Goal: Task Accomplishment & Management: Use online tool/utility

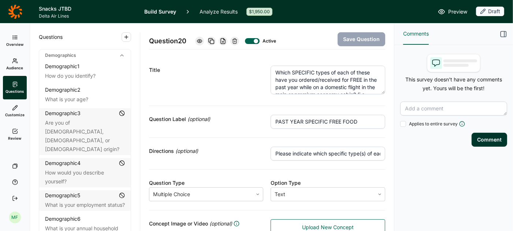
scroll to position [11, 0]
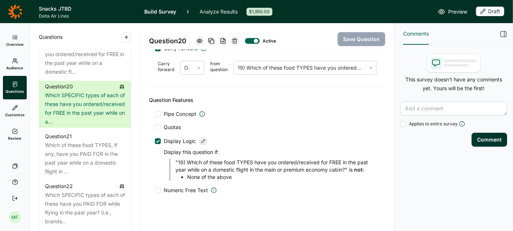
click at [449, 12] on span "Preview" at bounding box center [457, 11] width 19 height 9
click at [13, 42] on span "Overview" at bounding box center [14, 44] width 17 height 5
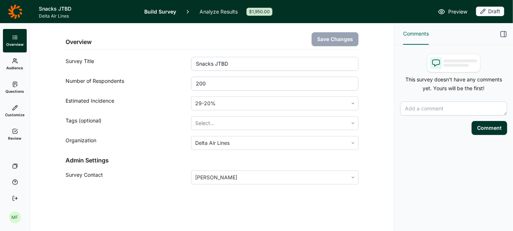
click at [10, 131] on link "Review" at bounding box center [15, 134] width 24 height 23
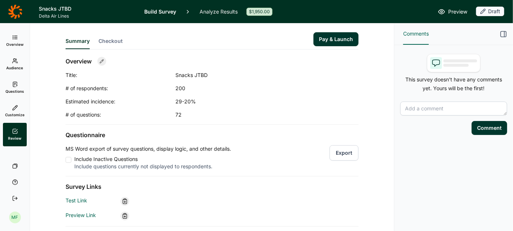
click at [341, 153] on button "Export" at bounding box center [344, 152] width 29 height 15
click at [12, 38] on icon at bounding box center [15, 37] width 6 height 6
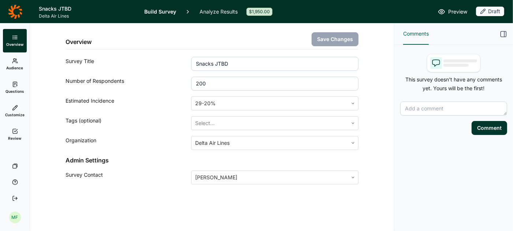
click at [505, 34] on icon "button" at bounding box center [503, 33] width 7 height 7
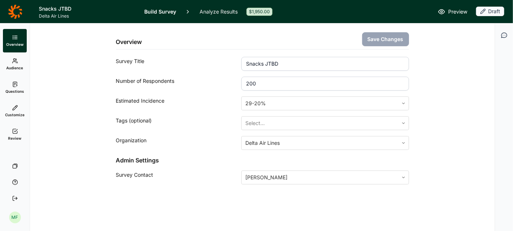
click at [17, 61] on icon at bounding box center [15, 61] width 6 height 6
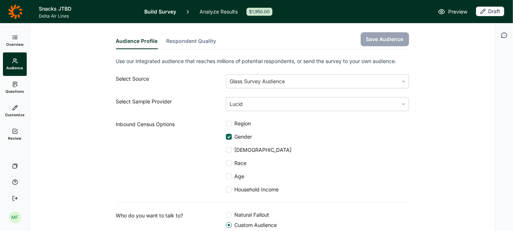
click at [195, 42] on button "Respondent Quality" at bounding box center [192, 43] width 50 height 12
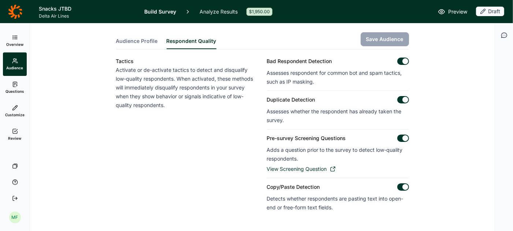
click at [144, 39] on span "Audience Profile" at bounding box center [137, 40] width 42 height 7
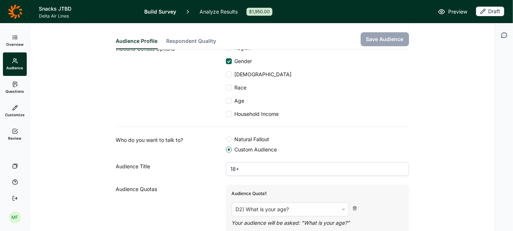
scroll to position [65, 0]
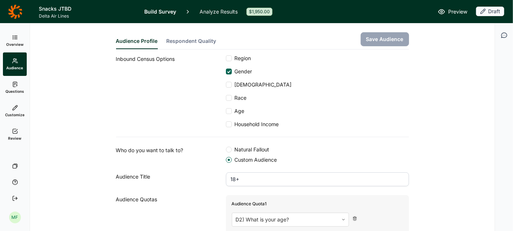
click at [228, 123] on div at bounding box center [229, 124] width 6 height 6
click at [226, 124] on input "Household Income" at bounding box center [226, 124] width 0 height 0
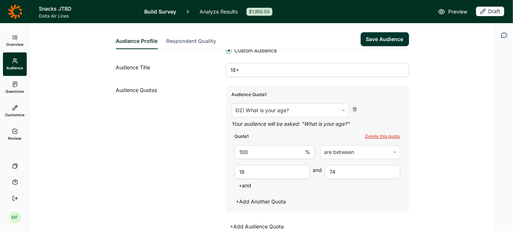
scroll to position [180, 0]
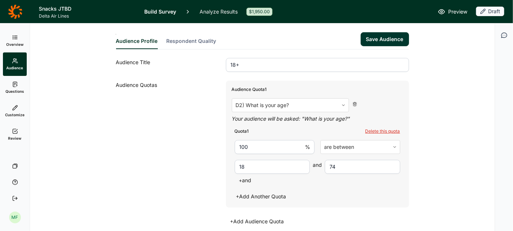
click at [385, 40] on button "Save Audience" at bounding box center [385, 39] width 48 height 14
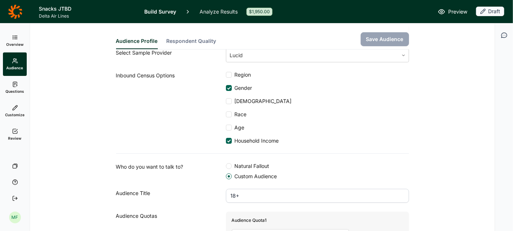
scroll to position [0, 0]
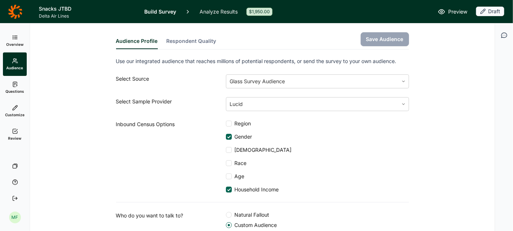
click at [14, 39] on icon at bounding box center [15, 37] width 6 height 6
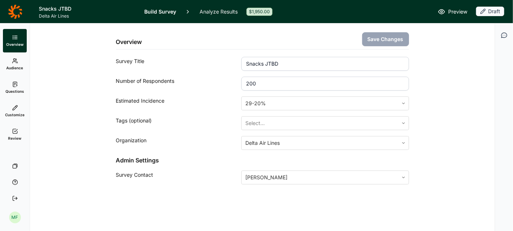
click at [16, 37] on use at bounding box center [15, 37] width 4 height 3
click at [16, 69] on span "Audience" at bounding box center [15, 67] width 17 height 5
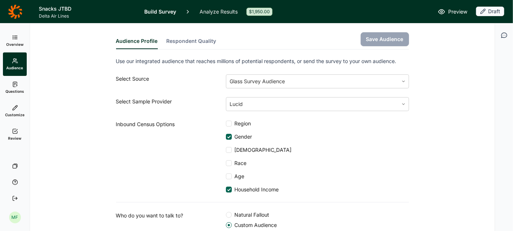
click at [15, 41] on link "Overview" at bounding box center [15, 40] width 24 height 23
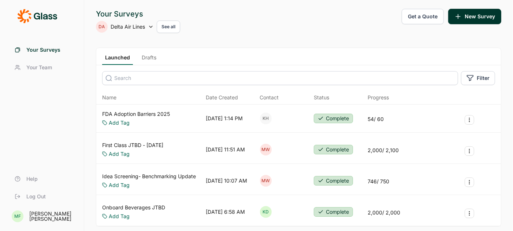
click at [149, 57] on link "Drafts" at bounding box center [149, 59] width 21 height 11
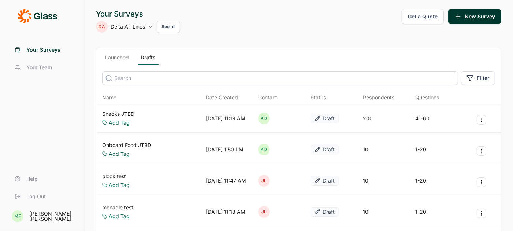
click at [122, 112] on link "Snacks JTBD" at bounding box center [118, 113] width 32 height 7
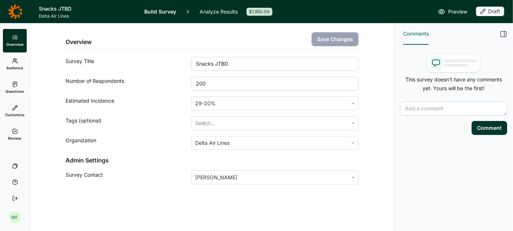
click at [15, 59] on use at bounding box center [14, 61] width 5 height 4
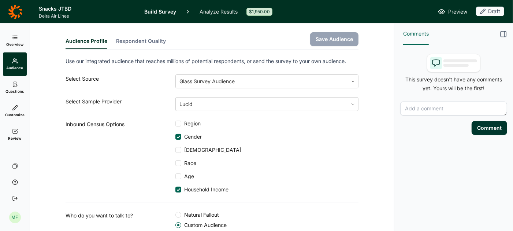
click at [502, 32] on icon "button" at bounding box center [503, 33] width 7 height 7
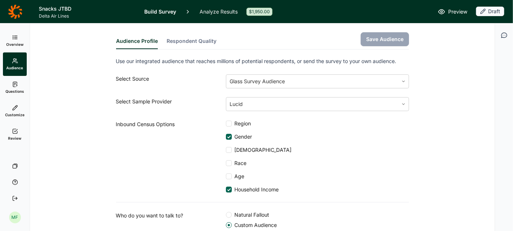
click at [12, 38] on icon at bounding box center [15, 37] width 6 height 6
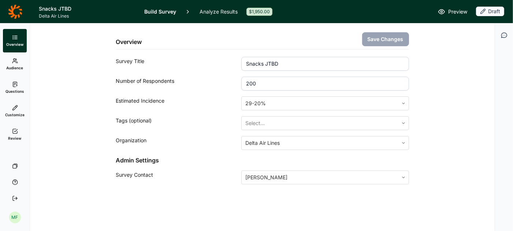
click at [16, 62] on use at bounding box center [14, 61] width 5 height 4
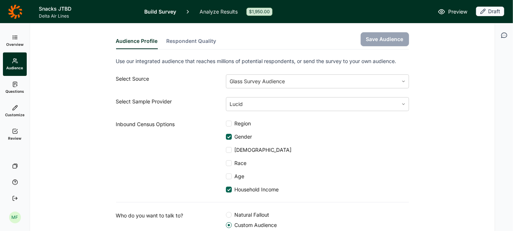
click at [188, 40] on button "Respondent Quality" at bounding box center [192, 43] width 50 height 12
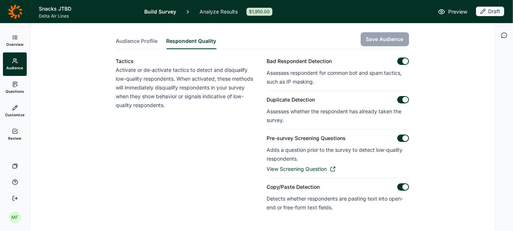
click at [138, 39] on span "Audience Profile" at bounding box center [137, 40] width 42 height 7
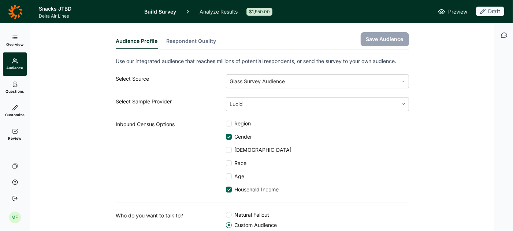
click at [17, 83] on use at bounding box center [15, 84] width 4 height 5
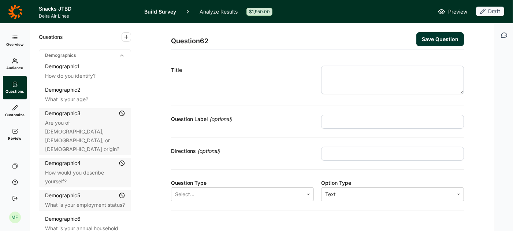
click at [12, 108] on icon at bounding box center [15, 108] width 6 height 6
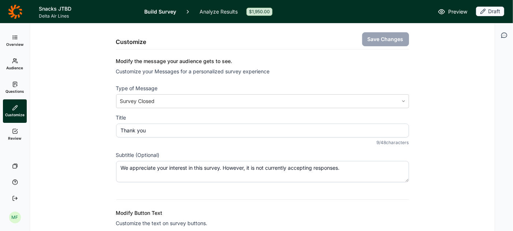
click at [13, 134] on link "Review" at bounding box center [15, 134] width 24 height 23
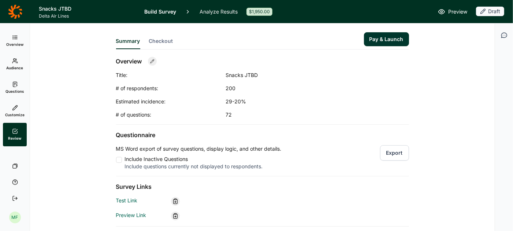
click at [386, 40] on button "Pay & Launch" at bounding box center [386, 39] width 45 height 14
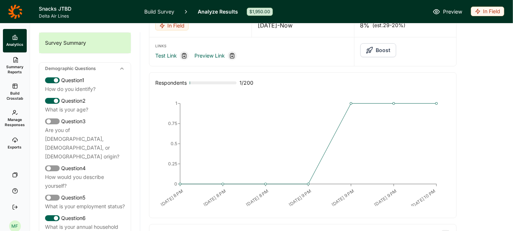
scroll to position [26, 0]
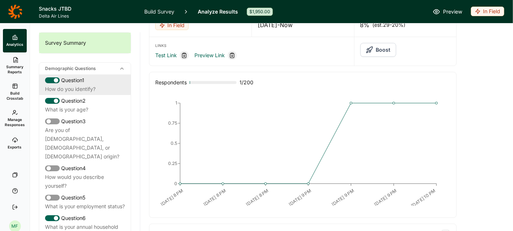
click at [88, 86] on div "How do you identify?" at bounding box center [85, 89] width 80 height 9
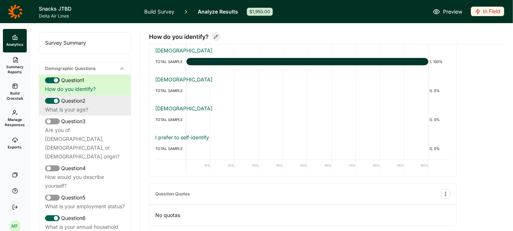
click at [82, 106] on div "What is your age?" at bounding box center [85, 109] width 80 height 9
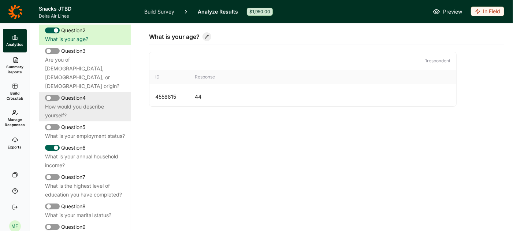
scroll to position [71, 0]
click at [77, 157] on div "What is your annual household income?" at bounding box center [85, 160] width 80 height 18
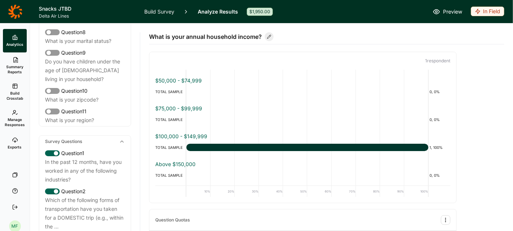
scroll to position [251, 0]
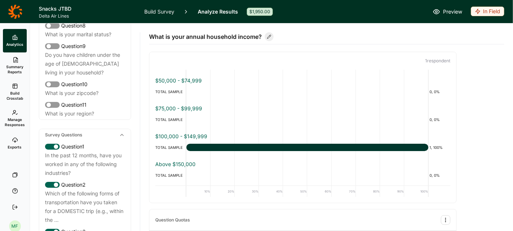
click at [81, 160] on div "In the past 12 months, have you worked in any of the following industries?" at bounding box center [85, 164] width 80 height 26
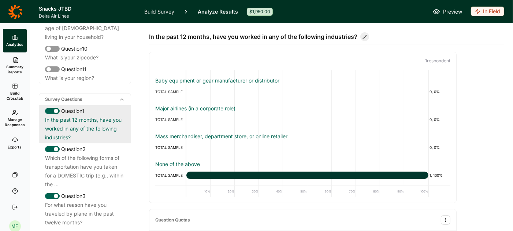
scroll to position [292, 0]
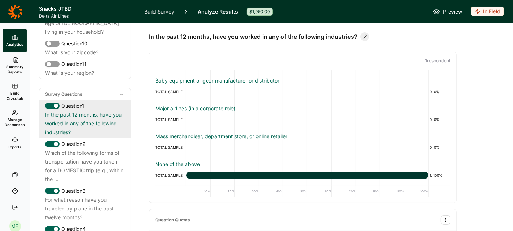
click at [108, 156] on div "Which of the following forms of transportation have you taken for a DOMESTIC tr…" at bounding box center [85, 165] width 80 height 35
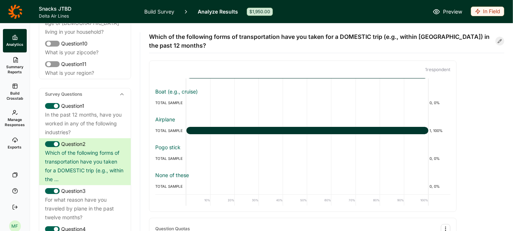
scroll to position [79, 0]
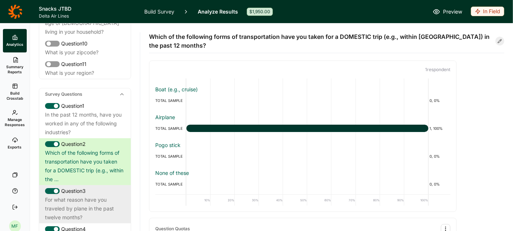
click at [81, 195] on div "For what reason have you traveled by plane in the past twelve months?" at bounding box center [85, 208] width 80 height 26
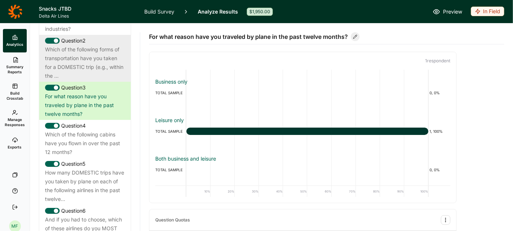
scroll to position [398, 0]
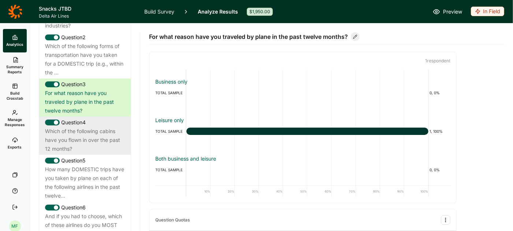
click at [84, 129] on div "Which of the following cabins have you flown in over the past 12 months?" at bounding box center [85, 140] width 80 height 26
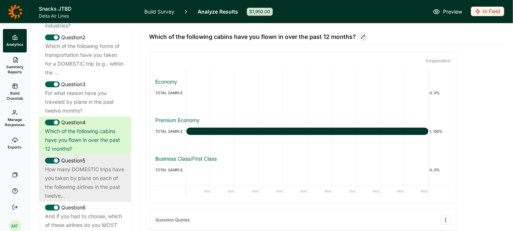
click at [91, 172] on div "How many DOMESTIC trips have you taken by plane on each of the following airlin…" at bounding box center [85, 182] width 80 height 35
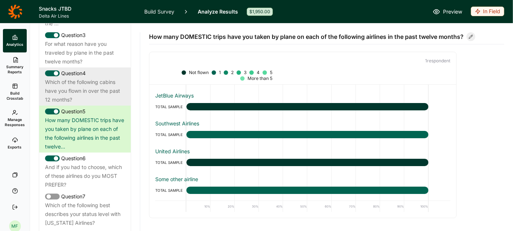
scroll to position [470, 0]
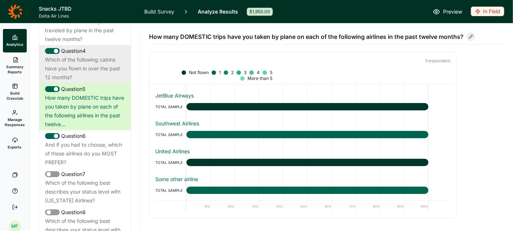
click at [93, 142] on div "And if you had to choose, which of these airlines do you MOST PREFER?" at bounding box center [85, 153] width 80 height 26
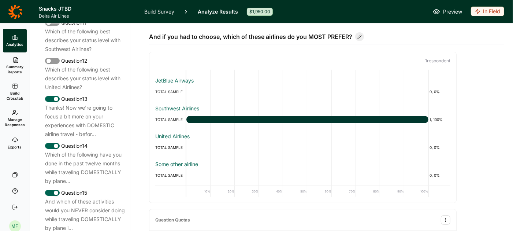
scroll to position [774, 0]
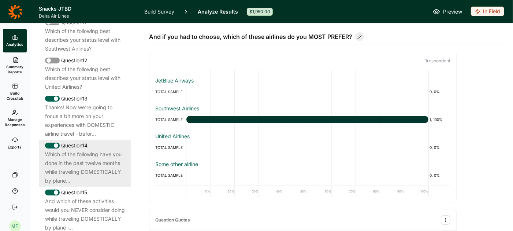
click at [77, 157] on div "Which of the following have you done in the past twelve months while traveling …" at bounding box center [85, 167] width 80 height 35
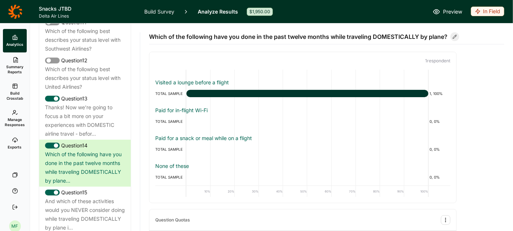
scroll to position [79, 0]
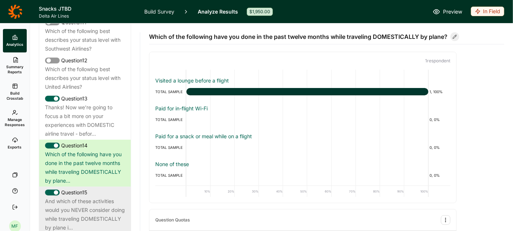
click at [86, 197] on div "And which of these activities would you NEVER consider doing while traveling DO…" at bounding box center [85, 214] width 80 height 35
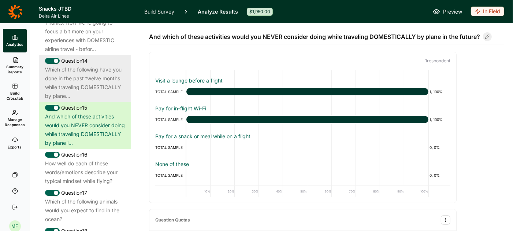
scroll to position [862, 0]
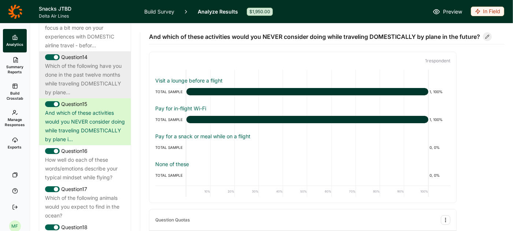
click at [99, 156] on div "How well do each of these words/emotions describe your typical mindset while fl…" at bounding box center [85, 168] width 80 height 26
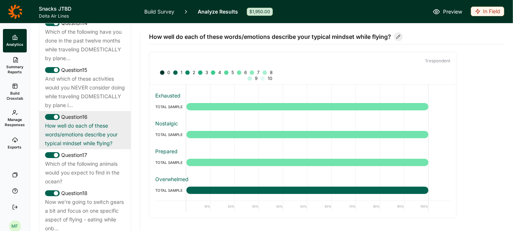
scroll to position [898, 0]
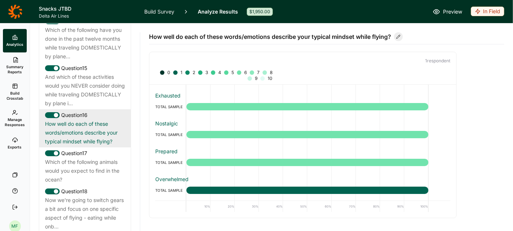
click at [105, 158] on div "Which of the following animals would you expect to find in the ocean?" at bounding box center [85, 171] width 80 height 26
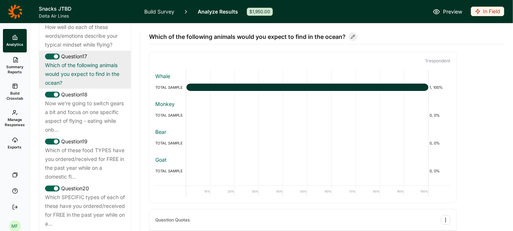
scroll to position [999, 0]
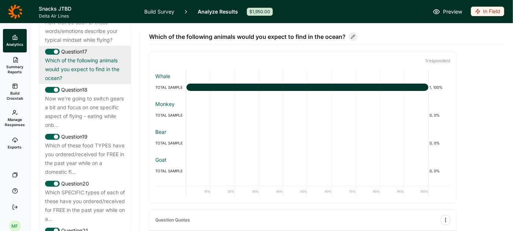
click at [105, 147] on div "Which of these food TYPES have you ordered/received for FREE in the past year w…" at bounding box center [85, 158] width 80 height 35
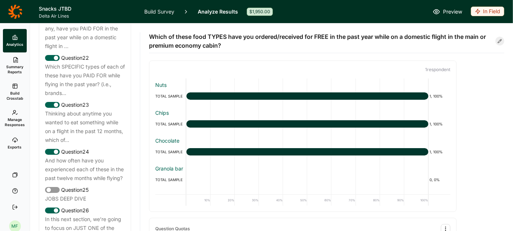
scroll to position [1228, 0]
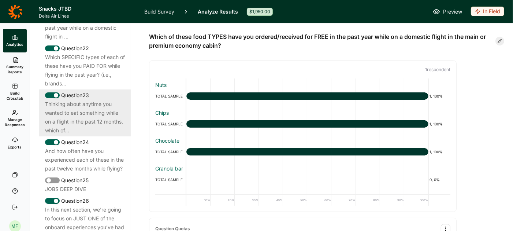
click at [99, 100] on div "Thinking about anytime you wanted to eat something while on a flight in the pas…" at bounding box center [85, 117] width 80 height 35
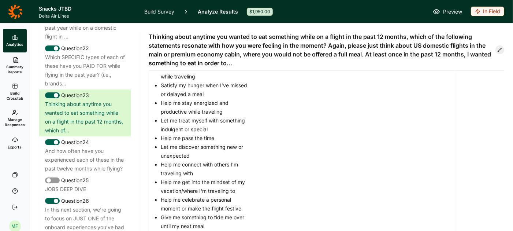
scroll to position [330, 0]
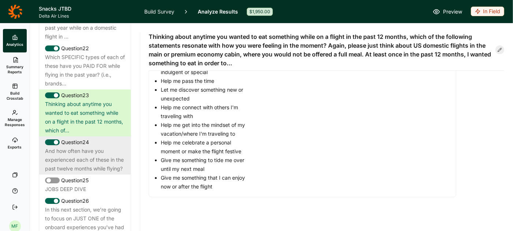
click at [98, 147] on div "And how often have you experienced each of these in the past twelve months whil…" at bounding box center [85, 160] width 80 height 26
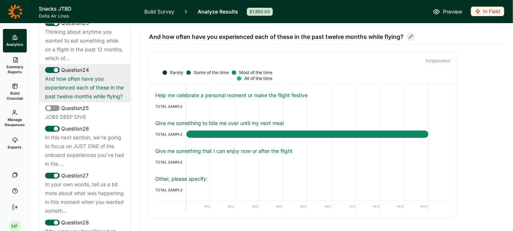
scroll to position [1301, 0]
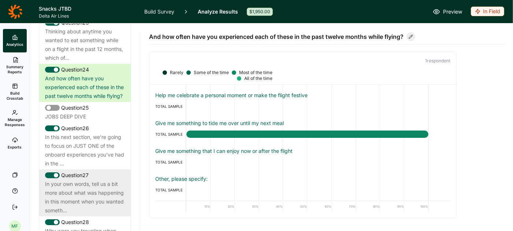
click at [75, 182] on div "In your own words, tell us a bit more about what was happening in this moment w…" at bounding box center [85, 197] width 80 height 35
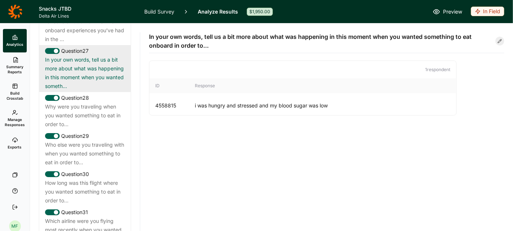
scroll to position [1429, 0]
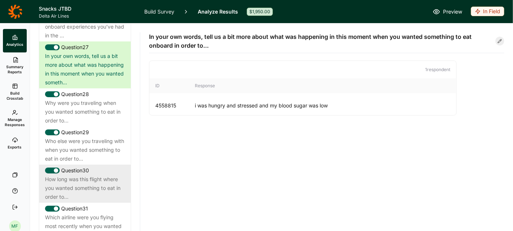
click at [75, 177] on div "How long was this flight where you wanted something to eat in order to..." at bounding box center [85, 188] width 80 height 26
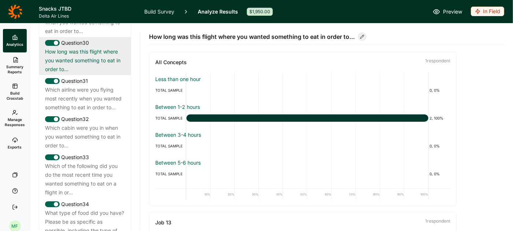
scroll to position [1557, 0]
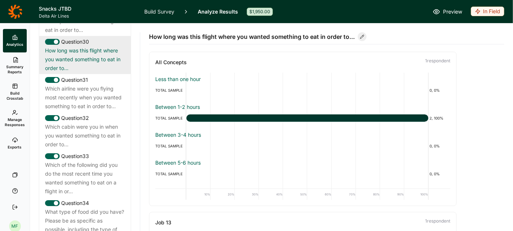
click at [75, 177] on div "Which of the following did you do the most recent time you wanted something to …" at bounding box center [85, 177] width 80 height 35
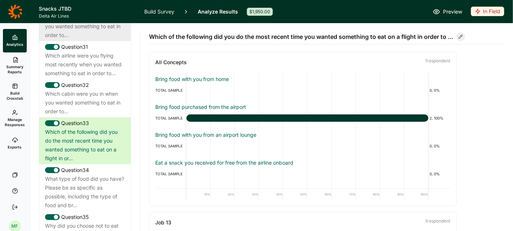
scroll to position [1600, 0]
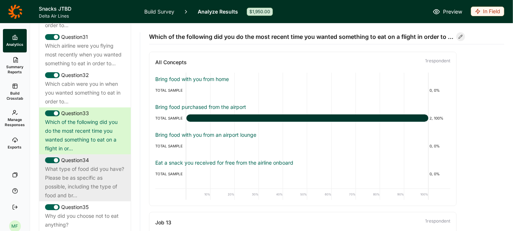
click at [73, 178] on div "What type of food did you have? Please be as specific as possible, including th…" at bounding box center [85, 181] width 80 height 35
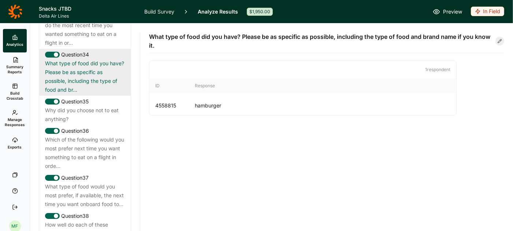
scroll to position [1706, 0]
click at [73, 181] on div "What type of food would you most prefer, if available, the next time you want o…" at bounding box center [85, 194] width 80 height 26
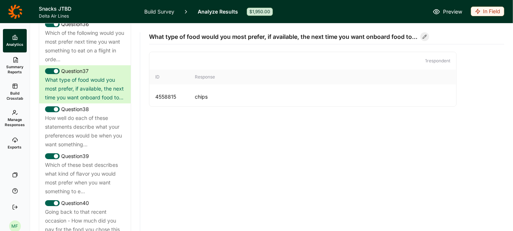
scroll to position [1825, 0]
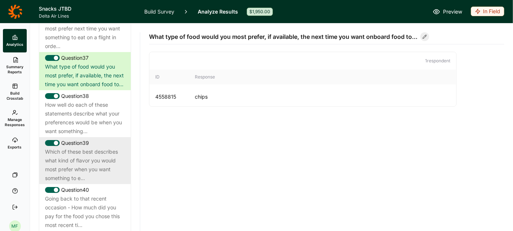
click at [78, 149] on div "Which of these best describes what kind of flavor you would most prefer when yo…" at bounding box center [85, 164] width 80 height 35
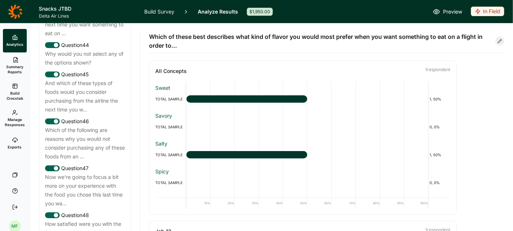
scroll to position [2162, 0]
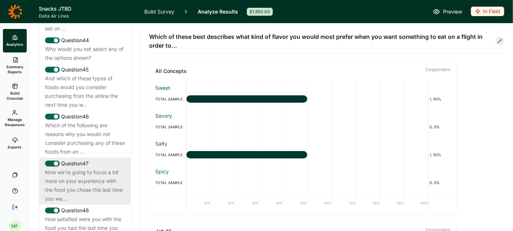
click at [78, 171] on div "Now we're going to focus a bit more on your experience with the food you chose …" at bounding box center [85, 185] width 80 height 35
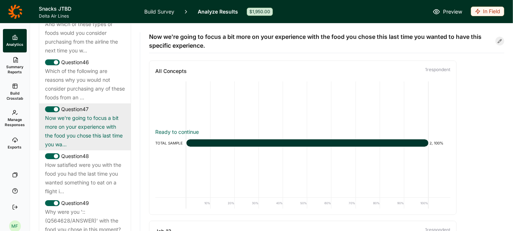
scroll to position [2219, 0]
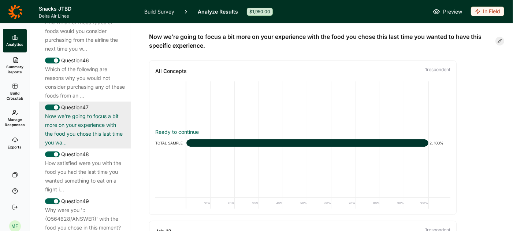
click at [78, 171] on div "How satisfied were you with the food you had the last time you wanted something…" at bounding box center [85, 176] width 80 height 35
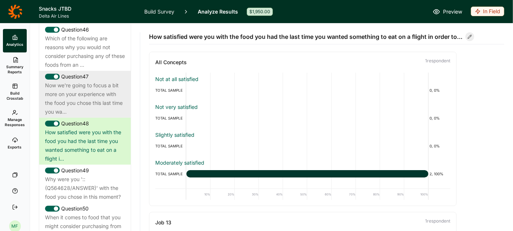
scroll to position [2251, 0]
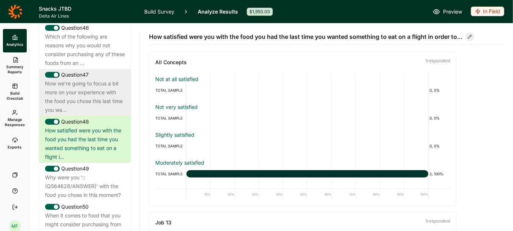
click at [78, 173] on div "Why were you '::(Q564628/ANSWER)' with the food you chose in this moment?" at bounding box center [85, 186] width 80 height 26
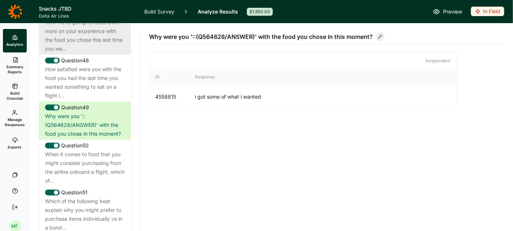
scroll to position [2327, 0]
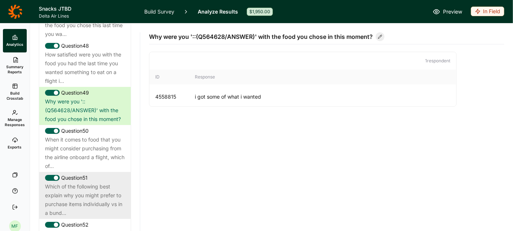
click at [85, 182] on div "Which of the following best explain why you might prefer to purchase items indi…" at bounding box center [85, 199] width 80 height 35
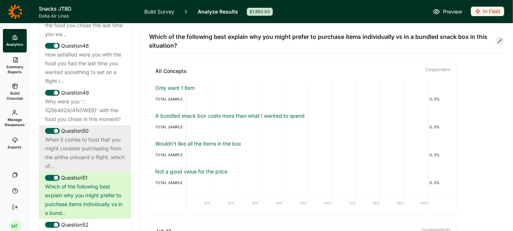
click at [92, 135] on div "When it comes to food that you might consider purchasing from the airline onboa…" at bounding box center [85, 152] width 80 height 35
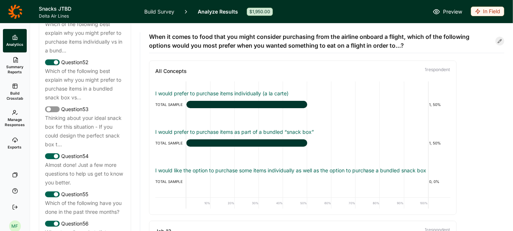
scroll to position [2495, 0]
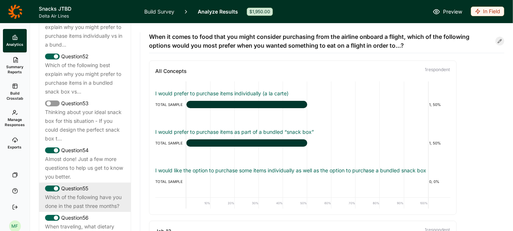
click at [89, 193] on div "Which of the following have you done in the past three months?" at bounding box center [85, 202] width 80 height 18
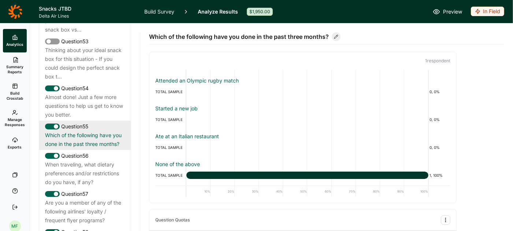
scroll to position [2559, 0]
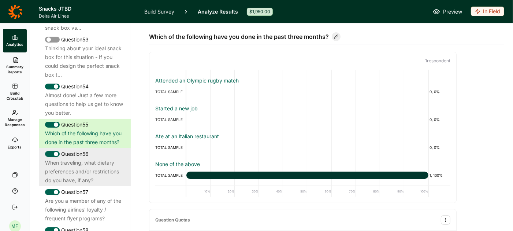
click at [92, 160] on div "When traveling, what dietary preferences and/or restrictions do you have, if an…" at bounding box center [85, 171] width 80 height 26
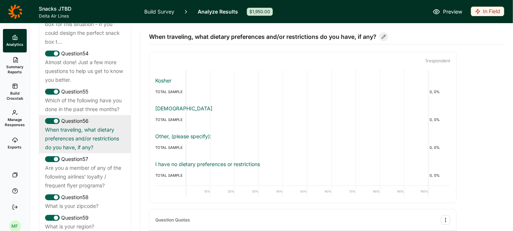
scroll to position [2593, 0]
click at [91, 162] on div "Are you a member of any of the following airlines' loyalty / frequent flyer pro…" at bounding box center [85, 175] width 80 height 26
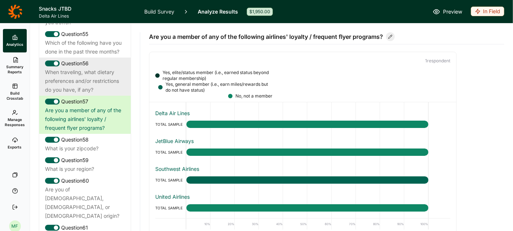
scroll to position [2650, 0]
click at [92, 144] on div "What is your zipcode?" at bounding box center [85, 148] width 80 height 9
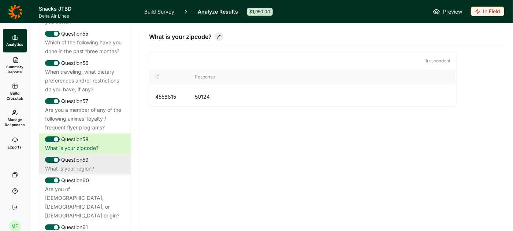
click at [90, 164] on div "What is your region?" at bounding box center [85, 168] width 80 height 9
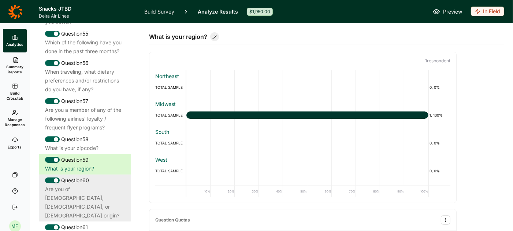
click at [87, 185] on div "Are you of [DEMOGRAPHIC_DATA], [DEMOGRAPHIC_DATA], or [DEMOGRAPHIC_DATA] origin?" at bounding box center [85, 202] width 80 height 35
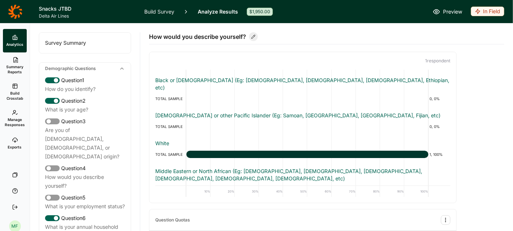
scroll to position [0, 0]
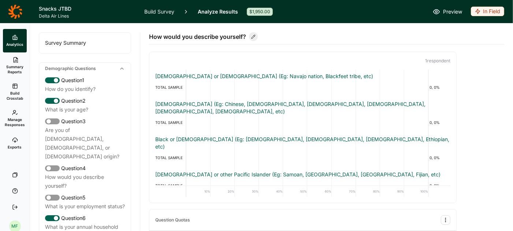
click at [59, 44] on div "Survey Summary" at bounding box center [85, 43] width 92 height 21
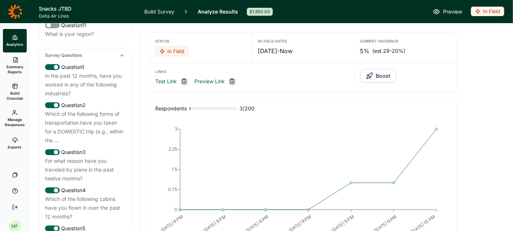
click at [11, 68] on span "Summary Reports" at bounding box center [15, 69] width 18 height 10
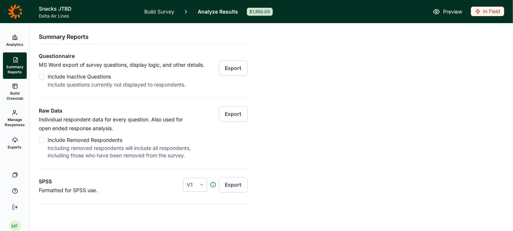
click at [14, 37] on icon at bounding box center [15, 37] width 6 height 6
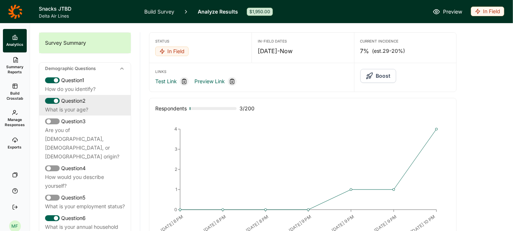
click at [86, 110] on div "What is your age?" at bounding box center [85, 109] width 80 height 9
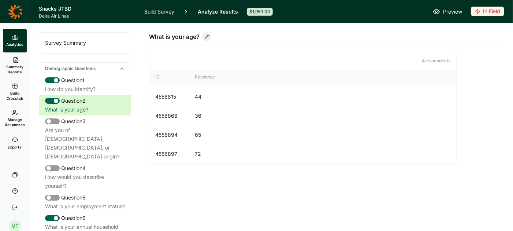
click at [87, 41] on div "Survey Summary" at bounding box center [85, 43] width 92 height 21
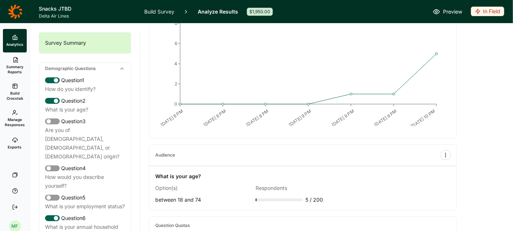
scroll to position [110, 0]
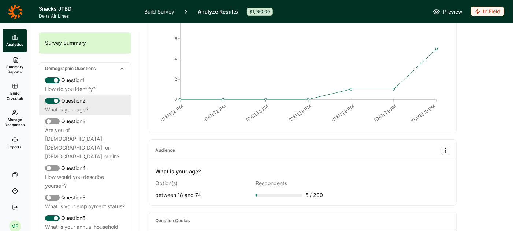
click at [76, 106] on div "What is your age?" at bounding box center [85, 109] width 80 height 9
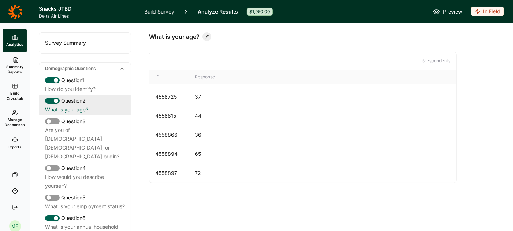
scroll to position [0, 0]
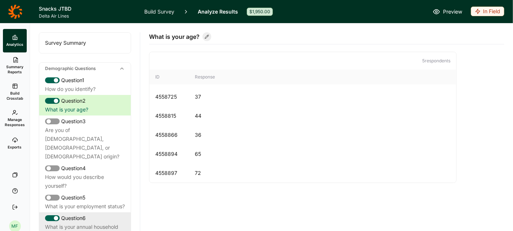
click at [86, 222] on div "What is your annual household income?" at bounding box center [85, 231] width 80 height 18
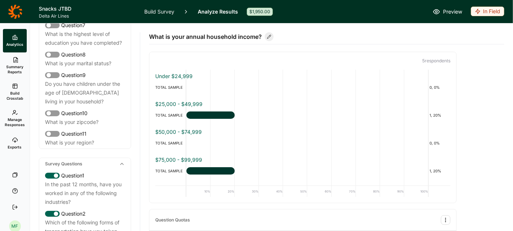
scroll to position [235, 0]
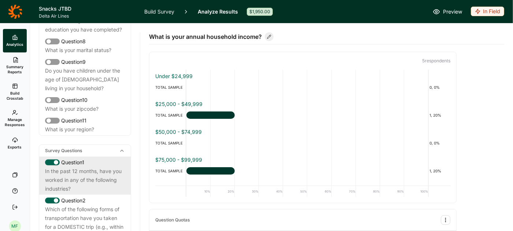
click at [89, 167] on div "In the past 12 months, have you worked in any of the following industries?" at bounding box center [85, 180] width 80 height 26
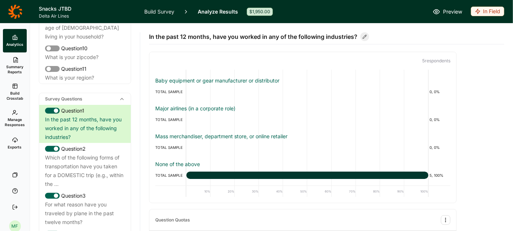
scroll to position [306, 0]
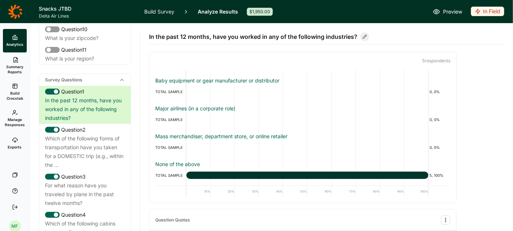
click at [95, 137] on div "Which of the following forms of transportation have you taken for a DOMESTIC tr…" at bounding box center [85, 151] width 80 height 35
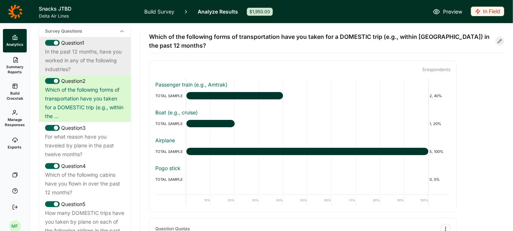
scroll to position [365, 0]
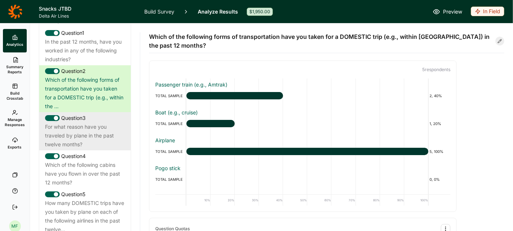
click at [83, 126] on div "For what reason have you traveled by plane in the past twelve months?" at bounding box center [85, 135] width 80 height 26
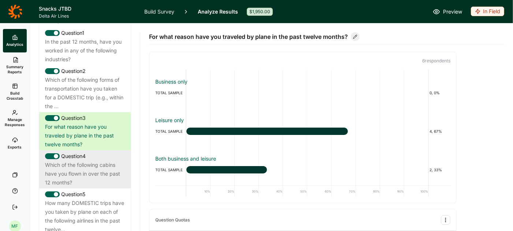
click at [85, 160] on div "Which of the following cabins have you flown in over the past 12 months?" at bounding box center [85, 173] width 80 height 26
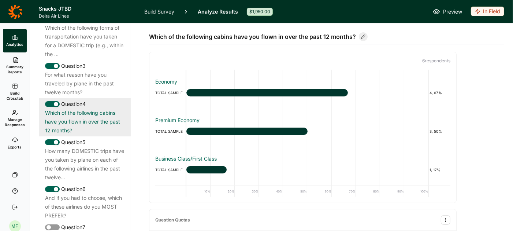
scroll to position [434, 0]
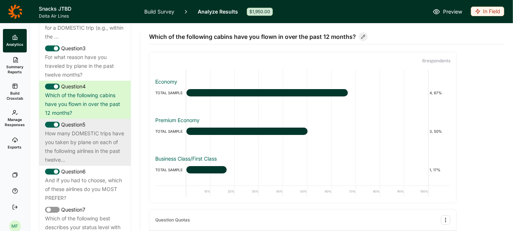
click at [66, 132] on div "How many DOMESTIC trips have you taken by plane on each of the following airlin…" at bounding box center [85, 146] width 80 height 35
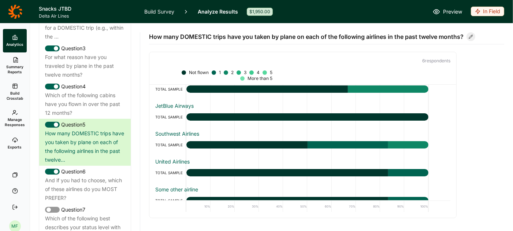
scroll to position [79, 0]
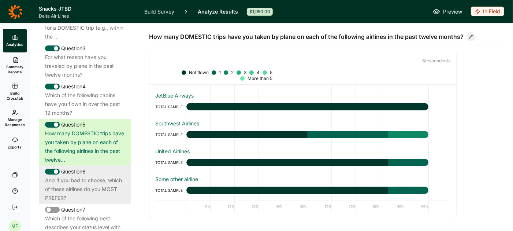
click at [90, 167] on div "Question 6" at bounding box center [85, 171] width 80 height 9
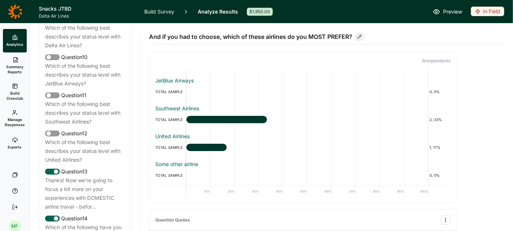
scroll to position [712, 0]
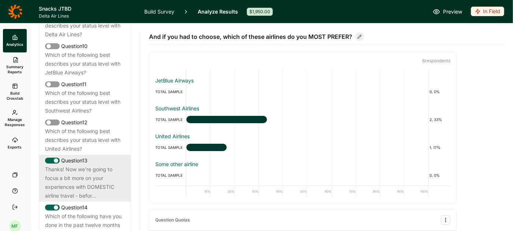
click at [81, 165] on div "Thanks! Now we're going to focus a bit more on your experiences with DOMESTIC a…" at bounding box center [85, 182] width 80 height 35
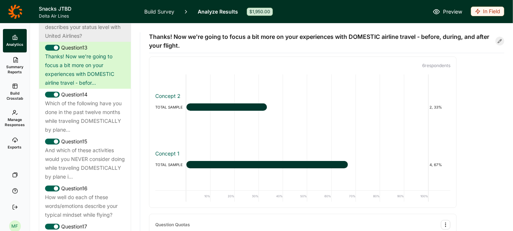
scroll to position [825, 0]
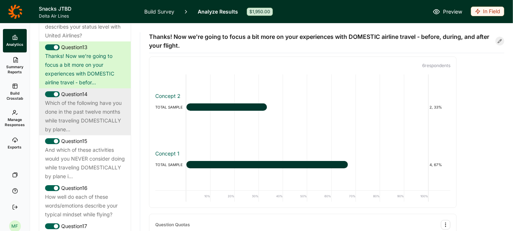
click at [94, 99] on div "Which of the following have you done in the past twelve months while traveling …" at bounding box center [85, 116] width 80 height 35
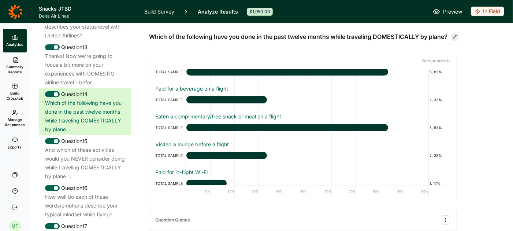
scroll to position [0, 0]
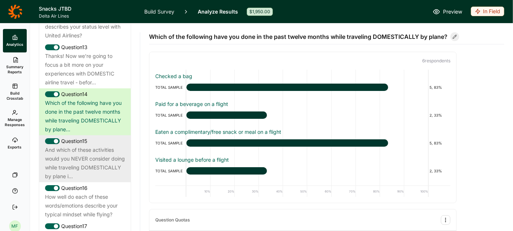
click at [91, 148] on div "And which of these activities would you NEVER consider doing while traveling DO…" at bounding box center [85, 162] width 80 height 35
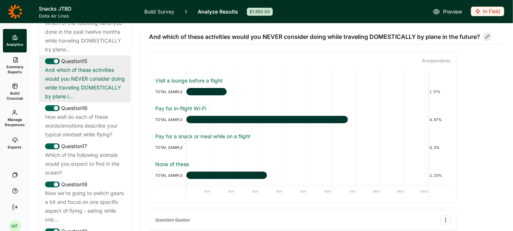
scroll to position [906, 0]
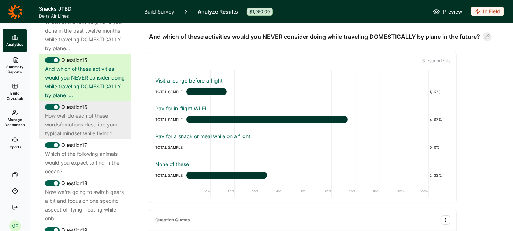
click at [86, 119] on div "How well do each of these words/emotions describe your typical mindset while fl…" at bounding box center [85, 124] width 80 height 26
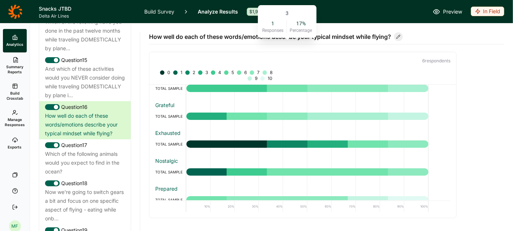
scroll to position [254, 0]
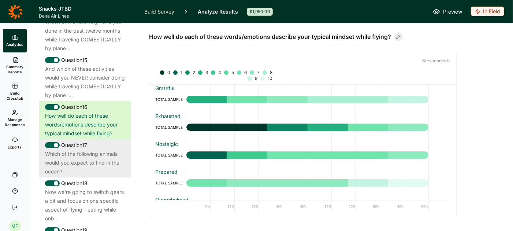
click at [94, 149] on div "Which of the following animals would you expect to find in the ocean?" at bounding box center [85, 162] width 80 height 26
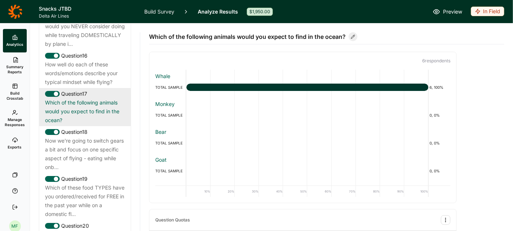
scroll to position [958, 0]
click at [94, 148] on div "Now we're going to switch gears a bit and focus on one specific aspect of flyin…" at bounding box center [85, 153] width 80 height 35
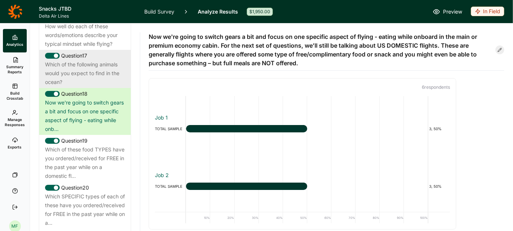
scroll to position [1010, 0]
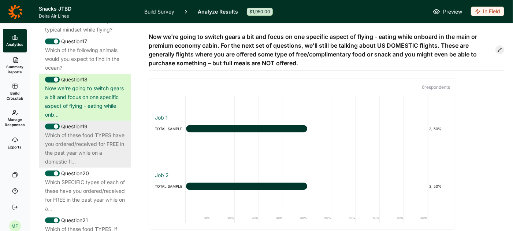
click at [93, 137] on div "Which of these food TYPES have you ordered/received for FREE in the past year w…" at bounding box center [85, 148] width 80 height 35
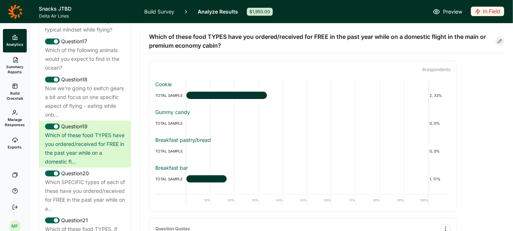
scroll to position [169, 0]
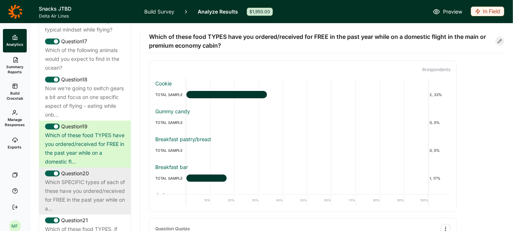
click at [75, 184] on div "Which SPECIFIC types of each of these have you ordered/received for FREE in the…" at bounding box center [85, 195] width 80 height 35
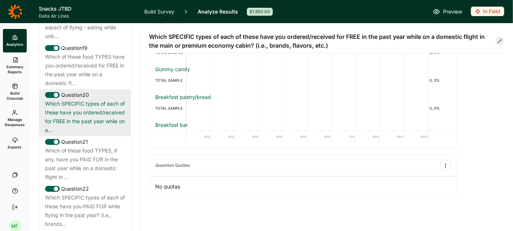
scroll to position [1093, 0]
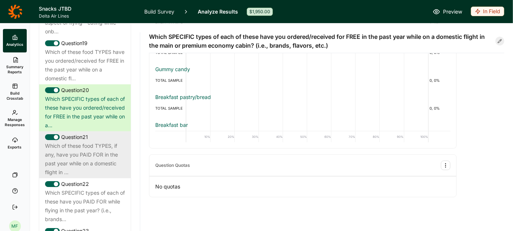
click at [85, 141] on div "Which of these food TYPES, if any, have you PAID FOR in the past year while on …" at bounding box center [85, 158] width 80 height 35
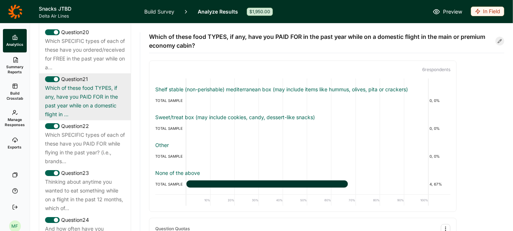
scroll to position [1155, 0]
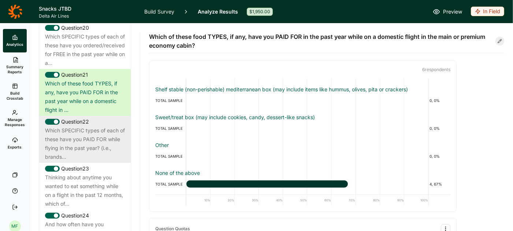
click at [89, 129] on div "Which SPECIFIC types of each of these have you PAID FOR while flying in the pas…" at bounding box center [85, 143] width 80 height 35
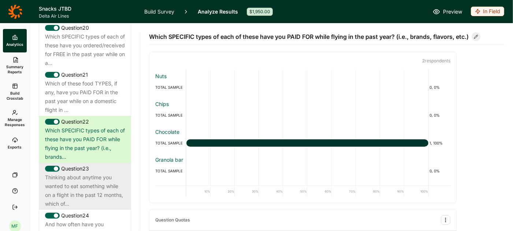
click at [96, 179] on div "Thinking about anytime you wanted to eat something while on a flight in the pas…" at bounding box center [85, 190] width 80 height 35
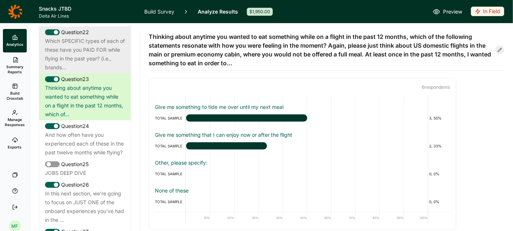
scroll to position [1246, 0]
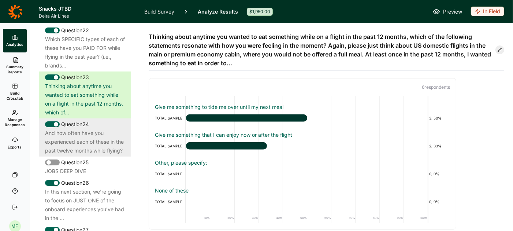
click at [95, 129] on div "And how often have you experienced each of these in the past twelve months whil…" at bounding box center [85, 142] width 80 height 26
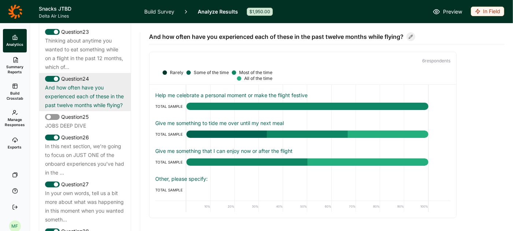
scroll to position [1294, 0]
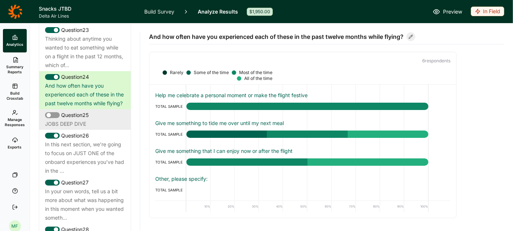
click at [94, 119] on div "JOBS DEEP DIVE" at bounding box center [85, 123] width 80 height 9
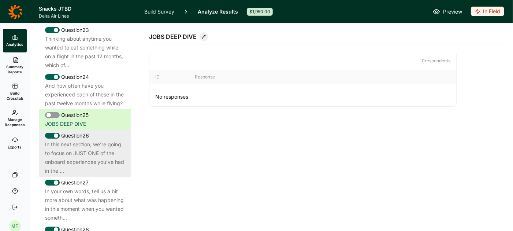
click at [91, 140] on div "In this next section, we’re going to focus on JUST ONE of the onboard experienc…" at bounding box center [85, 157] width 80 height 35
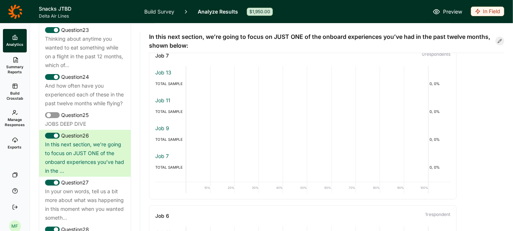
scroll to position [656, 0]
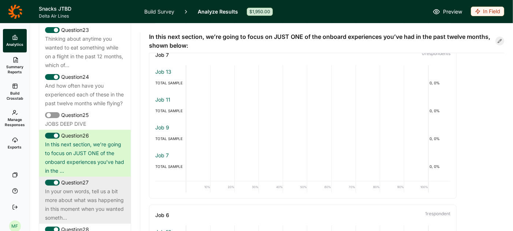
click at [89, 187] on div "In your own words, tell us a bit more about what was happening in this moment w…" at bounding box center [85, 204] width 80 height 35
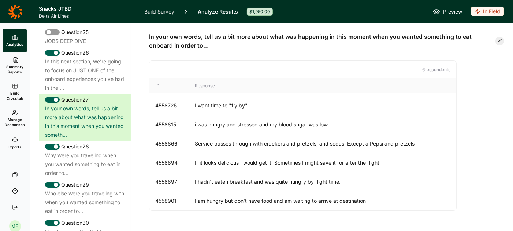
scroll to position [1379, 0]
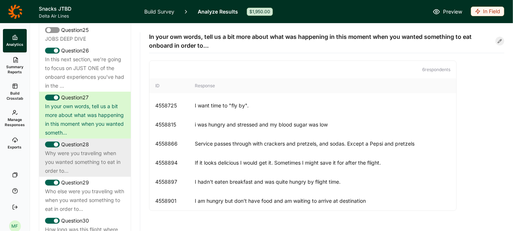
click at [96, 149] on div "Why were you traveling when you wanted something to eat in order to..." at bounding box center [85, 162] width 80 height 26
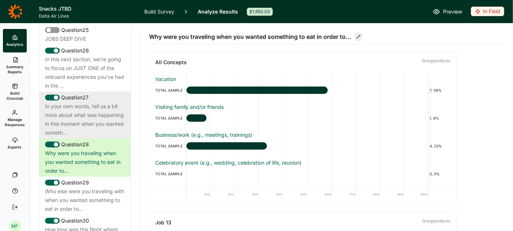
click at [93, 102] on div "In your own words, tell us a bit more about what was happening in this moment w…" at bounding box center [85, 119] width 80 height 35
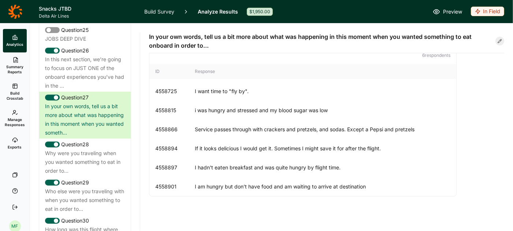
scroll to position [0, 0]
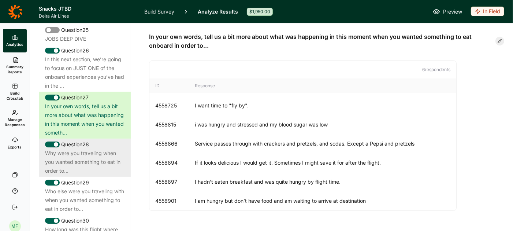
click at [60, 149] on div "Why were you traveling when you wanted something to eat in order to..." at bounding box center [85, 162] width 80 height 26
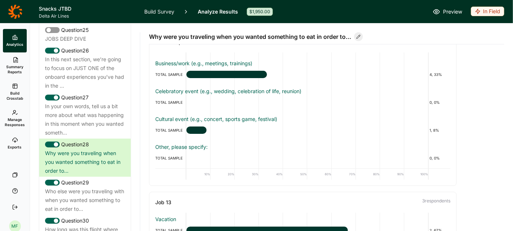
scroll to position [21, 0]
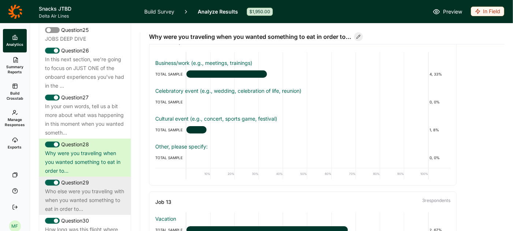
click at [96, 187] on div "Who else were you traveling with when you wanted something to eat in order to..." at bounding box center [85, 200] width 80 height 26
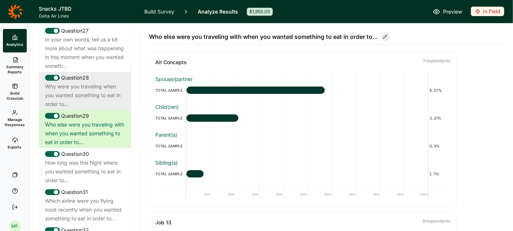
scroll to position [1446, 0]
click at [103, 163] on div "How long was this flight where you wanted something to eat in order to..." at bounding box center [85, 171] width 80 height 26
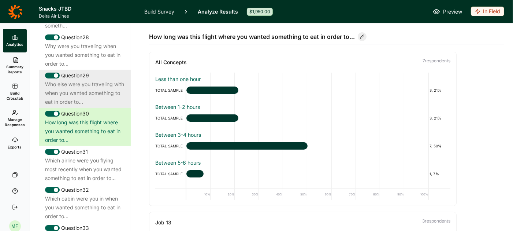
scroll to position [1503, 0]
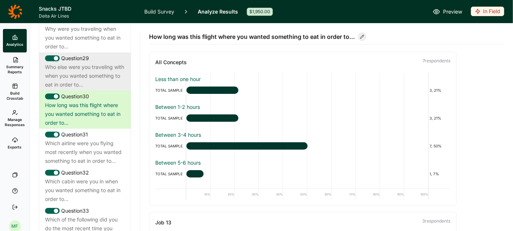
click at [84, 139] on div "Which airline were you flying most recently when you wanted something to eat in…" at bounding box center [85, 152] width 80 height 26
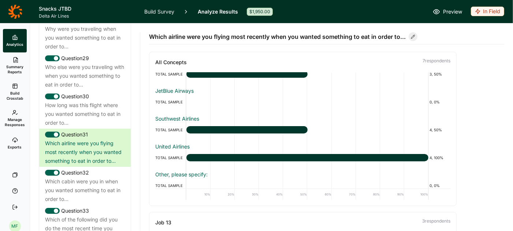
scroll to position [79, 0]
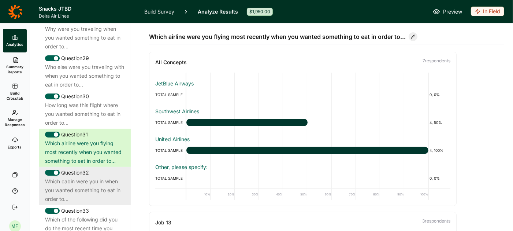
click at [85, 177] on div "Which cabin were you in when you wanted something to eat in order to..." at bounding box center [85, 190] width 80 height 26
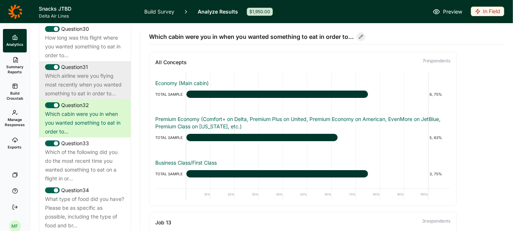
scroll to position [1588, 0]
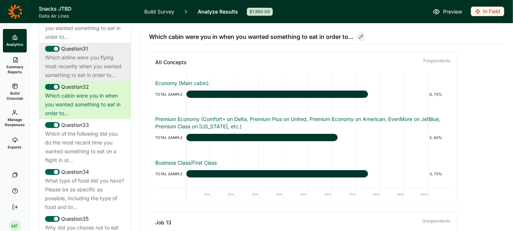
click at [73, 142] on div "Which of the following did you do the most recent time you wanted something to …" at bounding box center [85, 146] width 80 height 35
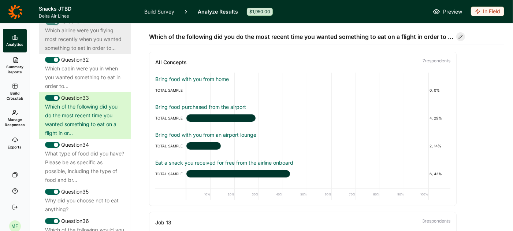
scroll to position [1622, 0]
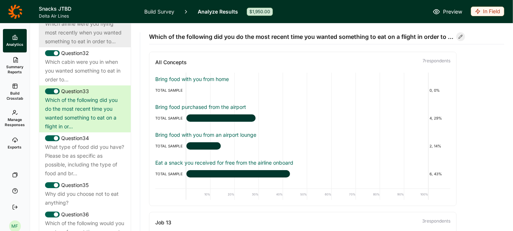
click at [73, 143] on div "What type of food did you have? Please be as specific as possible, including th…" at bounding box center [85, 160] width 80 height 35
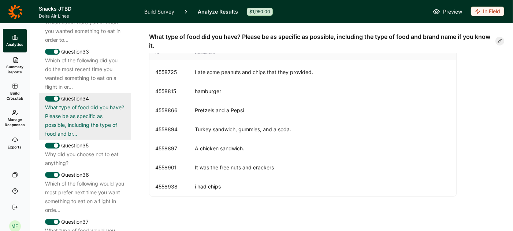
scroll to position [1675, 0]
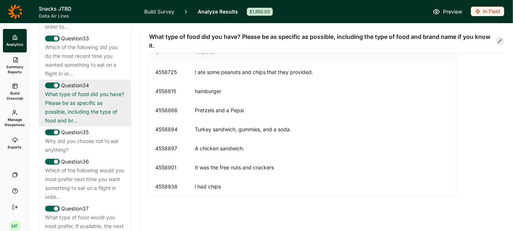
click at [102, 137] on div "Why did you choose not to eat anything?" at bounding box center [85, 146] width 80 height 18
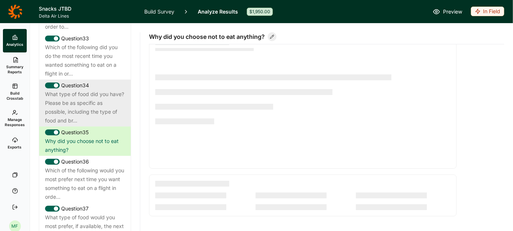
scroll to position [0, 0]
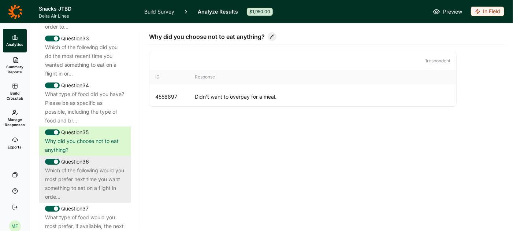
click at [99, 166] on div "Which of the following would you most prefer next time you want something to ea…" at bounding box center [85, 183] width 80 height 35
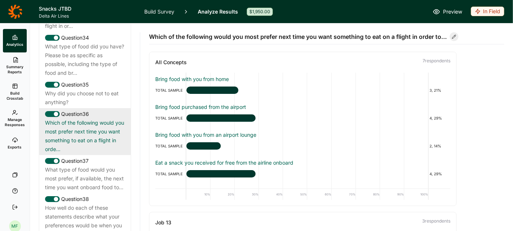
scroll to position [1724, 0]
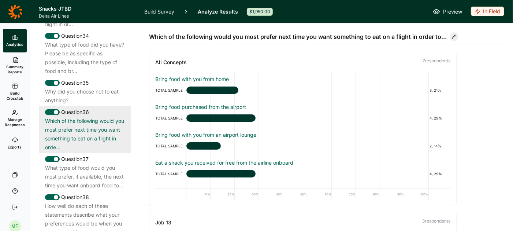
click at [93, 163] on div "What type of food would you most prefer, if available, the next time you want o…" at bounding box center [85, 176] width 80 height 26
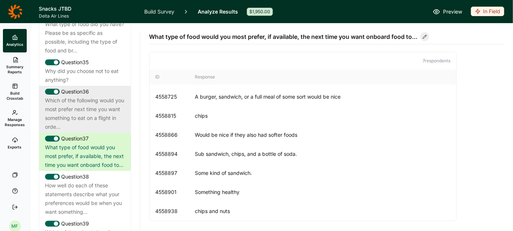
scroll to position [1761, 0]
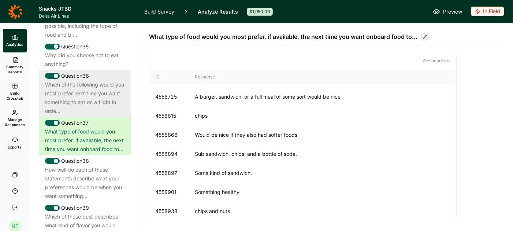
click at [93, 165] on div "How well do each of these statements describe what your preferences would be wh…" at bounding box center [85, 182] width 80 height 35
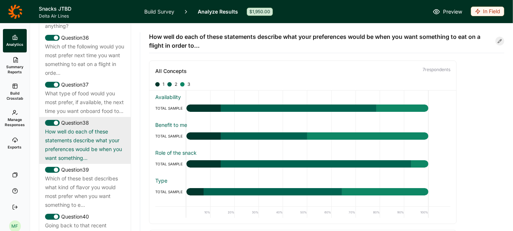
scroll to position [1805, 0]
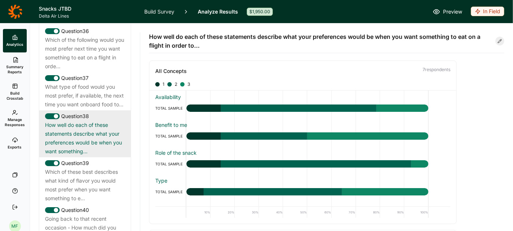
click at [85, 173] on div "Which of these best describes what kind of flavor you would most prefer when yo…" at bounding box center [85, 184] width 80 height 35
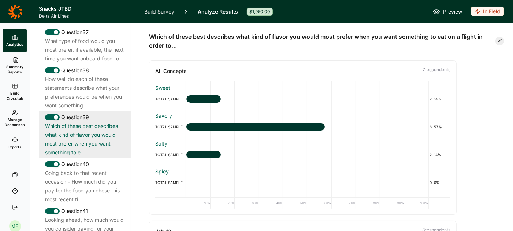
scroll to position [1854, 0]
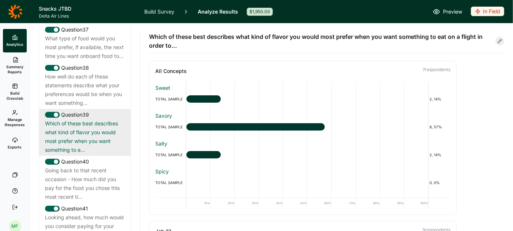
click at [88, 166] on div "Going back to that recent occasion - How much did you pay for the food you chos…" at bounding box center [85, 183] width 80 height 35
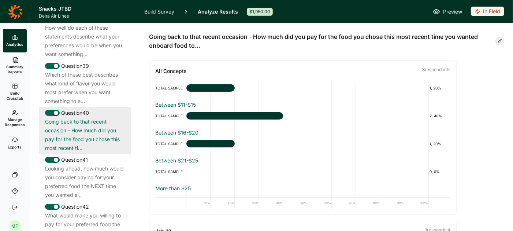
scroll to position [1912, 0]
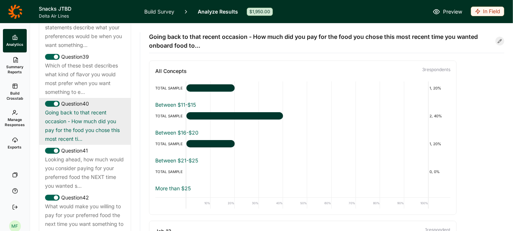
click at [79, 163] on div "Looking ahead, how much would you consider paying for your preferred food the N…" at bounding box center [85, 172] width 80 height 35
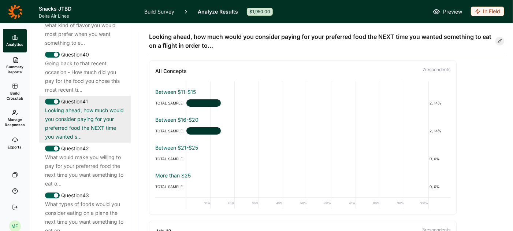
scroll to position [1962, 0]
click at [107, 154] on div "What would make you willing to pay for your preferred food the next time you wa…" at bounding box center [85, 169] width 80 height 35
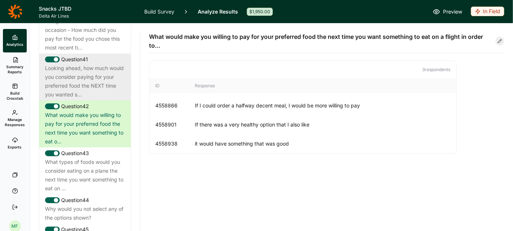
scroll to position [2004, 0]
click at [107, 156] on div "What types of foods would you consider eating on a plane the next time you want…" at bounding box center [85, 173] width 80 height 35
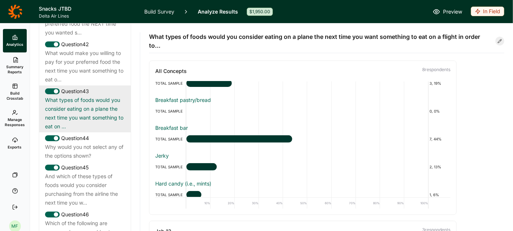
scroll to position [2074, 0]
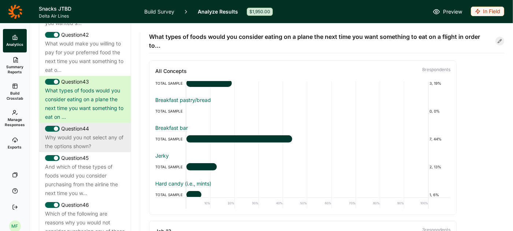
click at [70, 133] on div "Why would you not select any of the options shown?" at bounding box center [85, 142] width 80 height 18
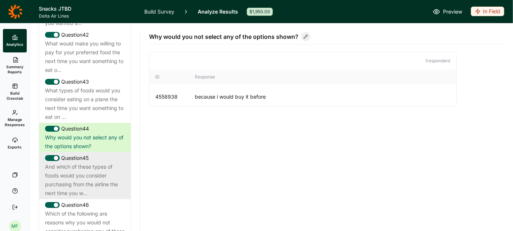
click at [90, 162] on div "And which of these types of foods would you consider purchasing from the airlin…" at bounding box center [85, 179] width 80 height 35
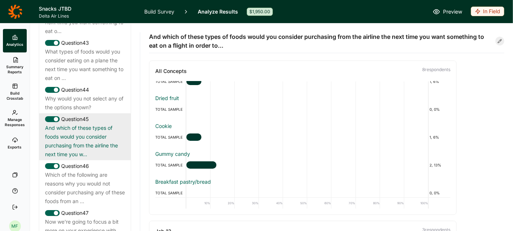
scroll to position [2114, 0]
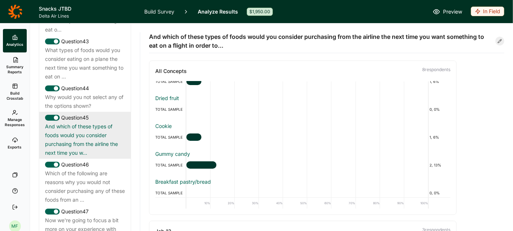
click at [86, 160] on div "Question 46" at bounding box center [85, 164] width 80 height 9
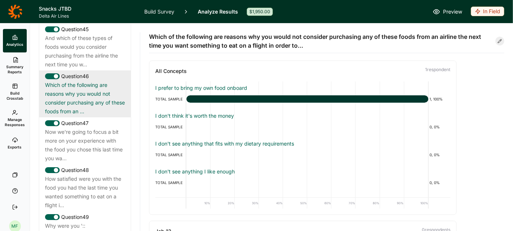
scroll to position [2203, 0]
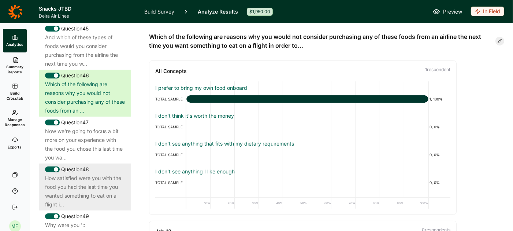
click at [96, 165] on div "Question 48" at bounding box center [85, 169] width 80 height 9
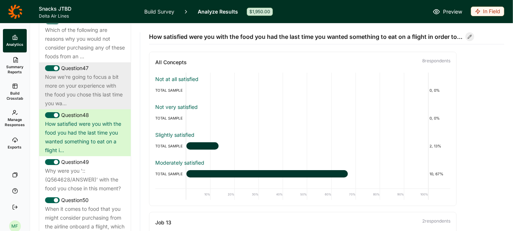
scroll to position [2266, 0]
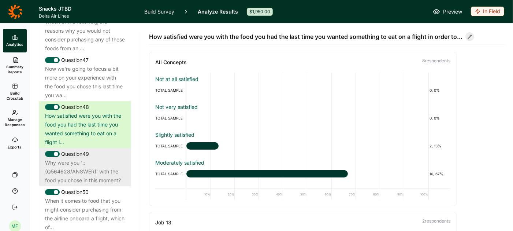
click at [92, 158] on div "Why were you '::(Q564628/ANSWER)' with the food you chose in this moment?" at bounding box center [85, 171] width 80 height 26
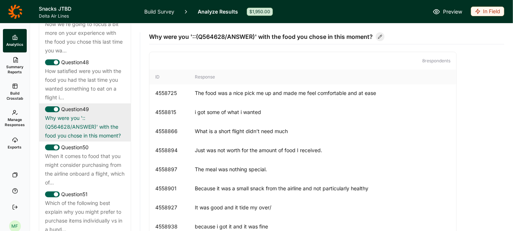
scroll to position [2318, 0]
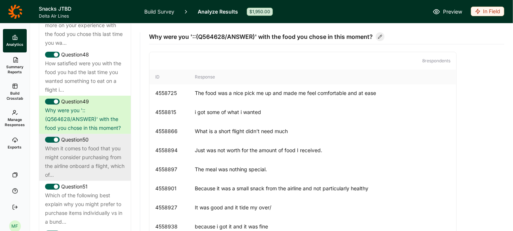
click at [102, 145] on div "When it comes to food that you might consider purchasing from the airline onboa…" at bounding box center [85, 161] width 80 height 35
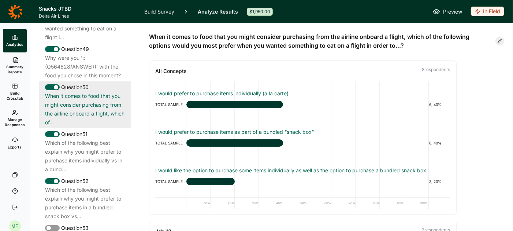
scroll to position [2387, 0]
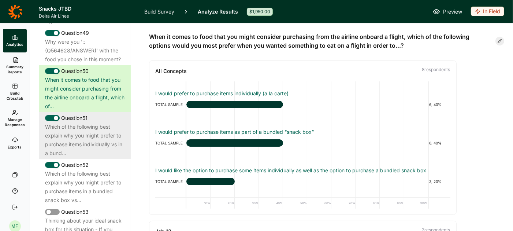
click at [99, 129] on div "Which of the following best explain why you might prefer to purchase items indi…" at bounding box center [85, 139] width 80 height 35
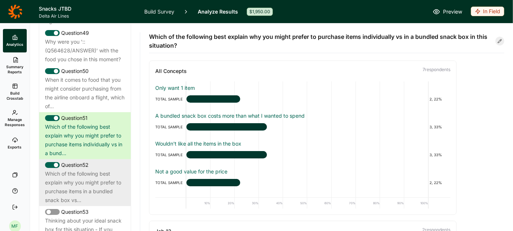
click at [93, 169] on div "Which of the following best explain why you might prefer to purchase items in a…" at bounding box center [85, 186] width 80 height 35
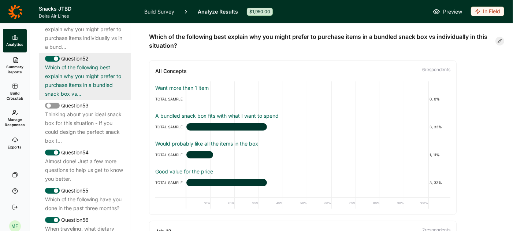
scroll to position [2501, 0]
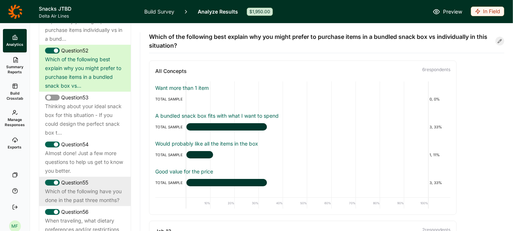
click at [94, 187] on div "Which of the following have you done in the past three months?" at bounding box center [85, 196] width 80 height 18
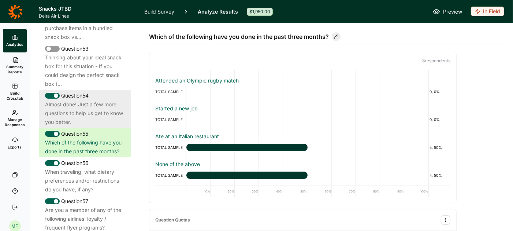
scroll to position [2562, 0]
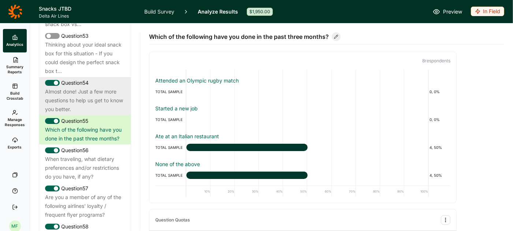
click at [85, 155] on div "When traveling, what dietary preferences and/or restrictions do you have, if an…" at bounding box center [85, 168] width 80 height 26
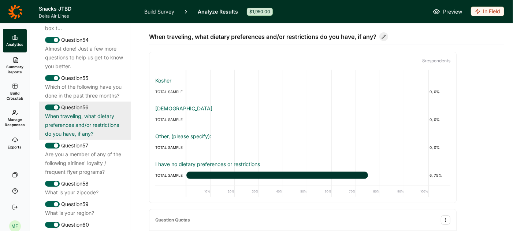
scroll to position [2611, 0]
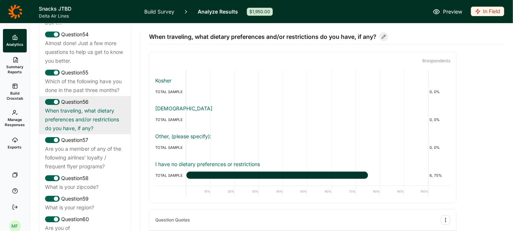
click at [112, 155] on div "Are you a member of any of the following airlines' loyalty / frequent flyer pro…" at bounding box center [85, 157] width 80 height 26
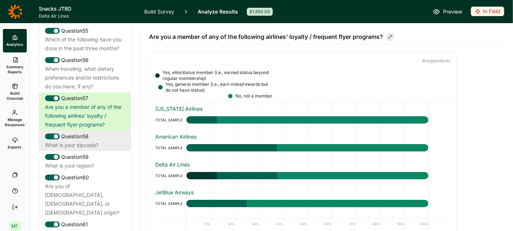
scroll to position [2654, 0]
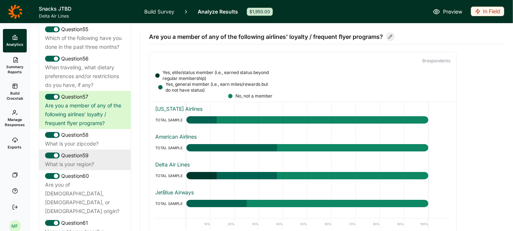
click at [85, 149] on div "Question 59 What is your region?" at bounding box center [85, 159] width 92 height 21
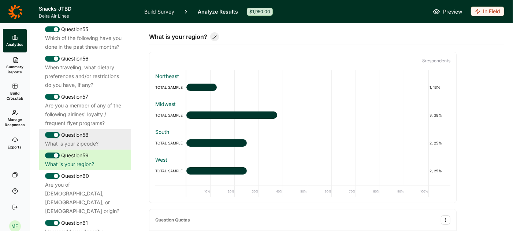
click at [86, 139] on div "What is your zipcode?" at bounding box center [85, 143] width 80 height 9
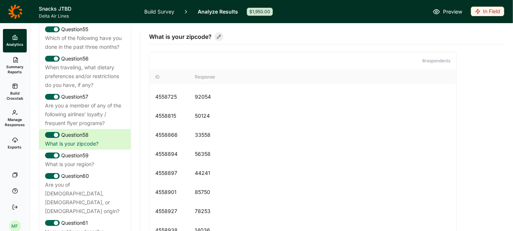
scroll to position [4, 0]
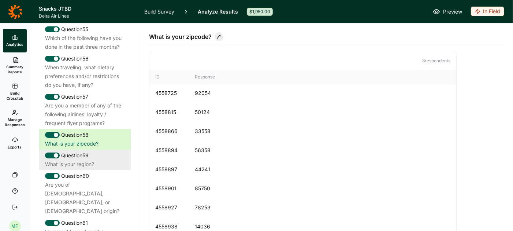
click at [86, 160] on div "What is your region?" at bounding box center [85, 164] width 80 height 9
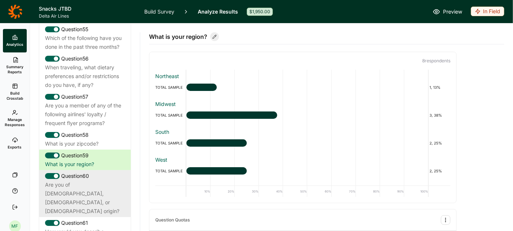
click at [82, 180] on div "Are you of [DEMOGRAPHIC_DATA], [DEMOGRAPHIC_DATA], or [DEMOGRAPHIC_DATA] origin?" at bounding box center [85, 197] width 80 height 35
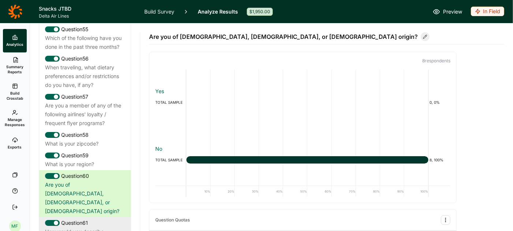
click at [80, 218] on div "Question 61" at bounding box center [85, 222] width 80 height 9
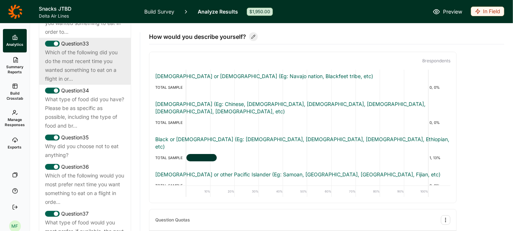
scroll to position [1656, 0]
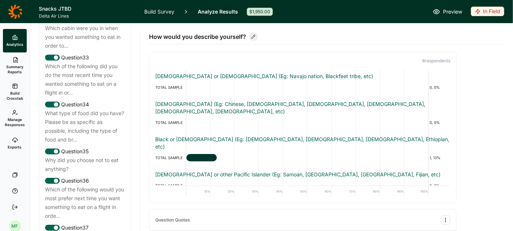
click at [16, 65] on span "Summary Reports" at bounding box center [15, 69] width 18 height 10
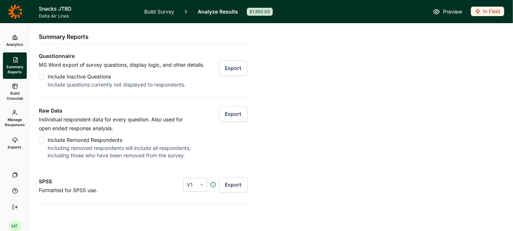
click at [14, 37] on use at bounding box center [15, 37] width 4 height 4
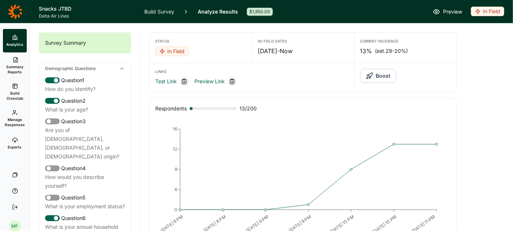
click at [84, 42] on div "Survey Summary" at bounding box center [85, 43] width 92 height 21
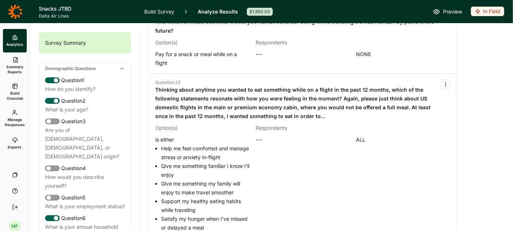
scroll to position [504, 0]
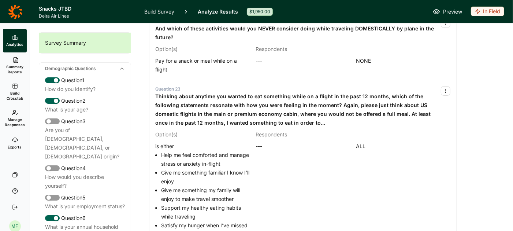
click at [11, 68] on span "Summary Reports" at bounding box center [15, 69] width 18 height 10
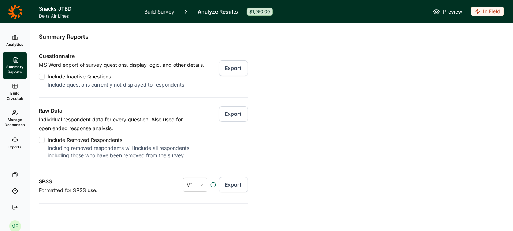
click at [13, 42] on span "Analytics" at bounding box center [14, 44] width 17 height 5
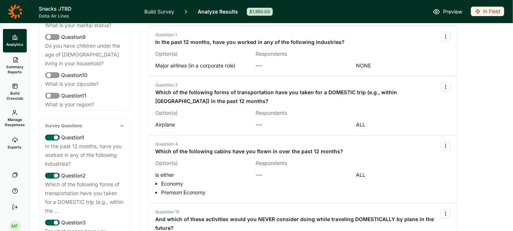
scroll to position [262, 0]
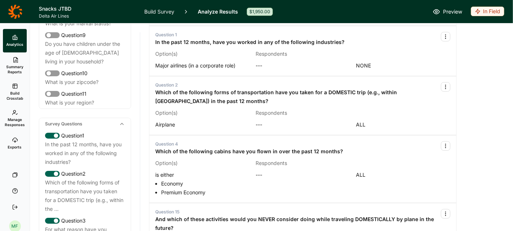
click at [92, 178] on div "Which of the following forms of transportation have you taken for a DOMESTIC tr…" at bounding box center [85, 195] width 80 height 35
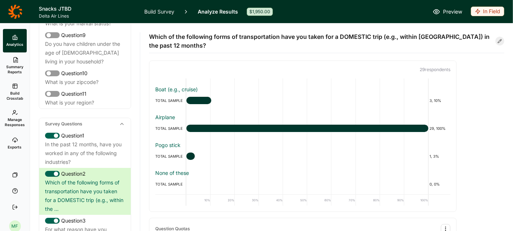
scroll to position [75, 0]
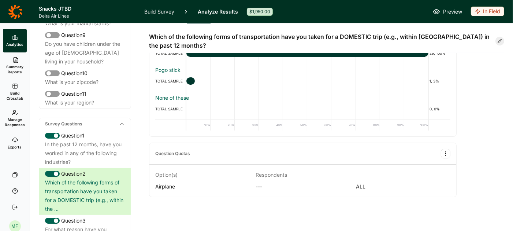
click at [18, 124] on span "Manage Responses" at bounding box center [15, 122] width 20 height 10
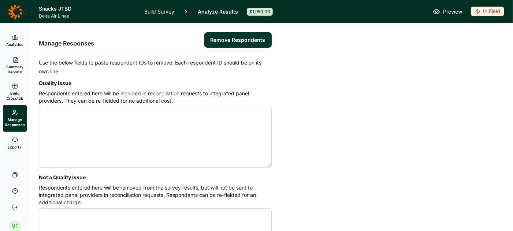
click at [14, 95] on span "Build Crosstab" at bounding box center [15, 95] width 18 height 10
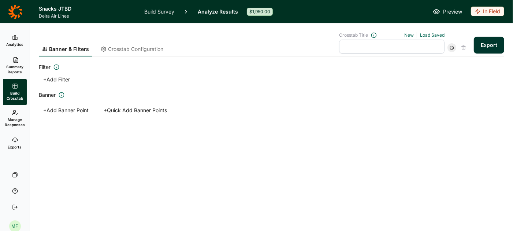
click at [14, 70] on span "Summary Reports" at bounding box center [15, 69] width 18 height 10
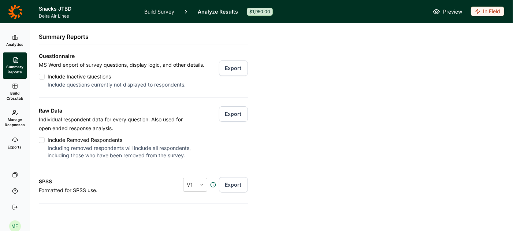
click at [14, 40] on icon at bounding box center [15, 37] width 6 height 6
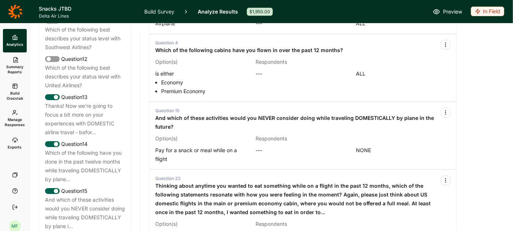
scroll to position [776, 0]
click at [83, 154] on div "Which of the following have you done in the past twelve months while traveling …" at bounding box center [85, 165] width 80 height 35
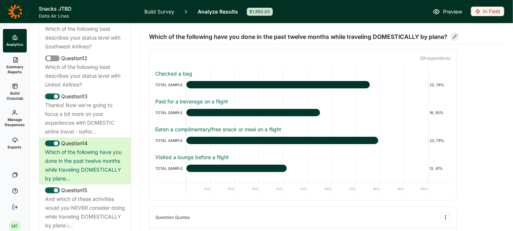
scroll to position [0, 0]
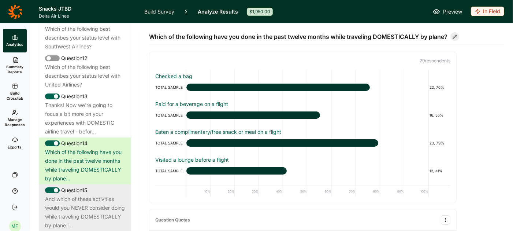
click at [89, 195] on div "And which of these activities would you NEVER consider doing while traveling DO…" at bounding box center [85, 212] width 80 height 35
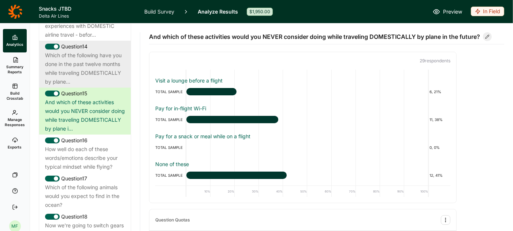
scroll to position [893, 0]
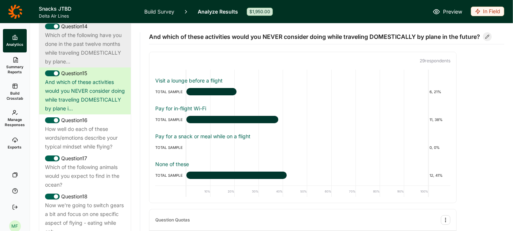
click at [111, 174] on div "Which of the following animals would you expect to find in the ocean?" at bounding box center [85, 176] width 80 height 26
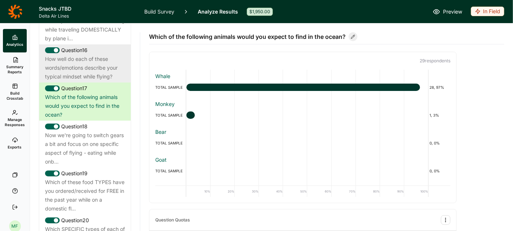
scroll to position [964, 0]
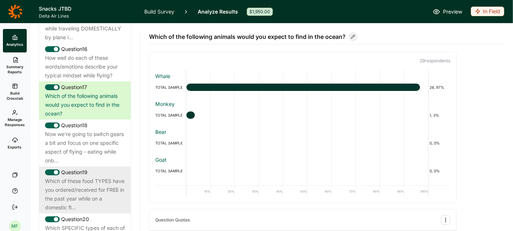
click at [91, 177] on div "Which of these food TYPES have you ordered/received for FREE in the past year w…" at bounding box center [85, 194] width 80 height 35
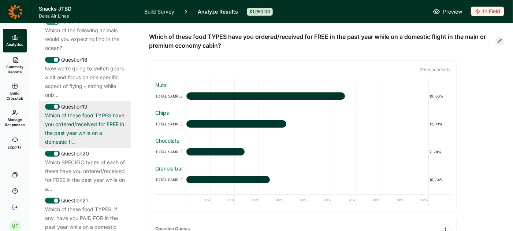
scroll to position [1030, 0]
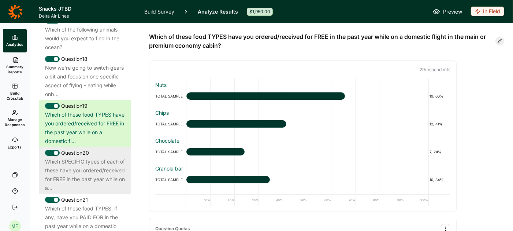
click at [91, 167] on div "Which SPECIFIC types of each of these have you ordered/received for FREE in the…" at bounding box center [85, 174] width 80 height 35
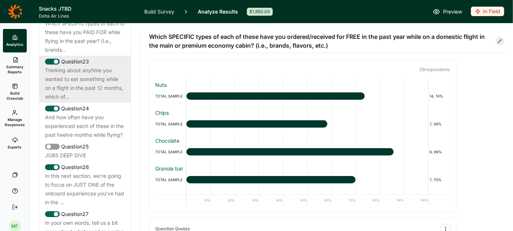
scroll to position [1262, 0]
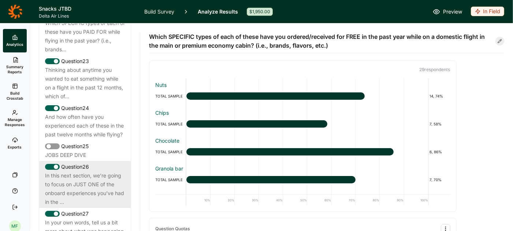
click at [84, 171] on div "In this next section, we’re going to focus on JUST ONE of the onboard experienc…" at bounding box center [85, 188] width 80 height 35
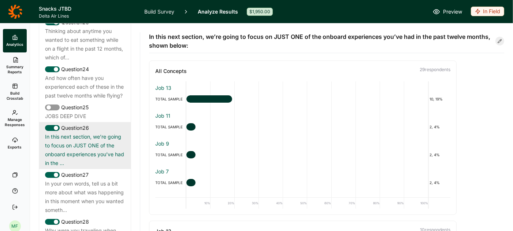
scroll to position [1310, 0]
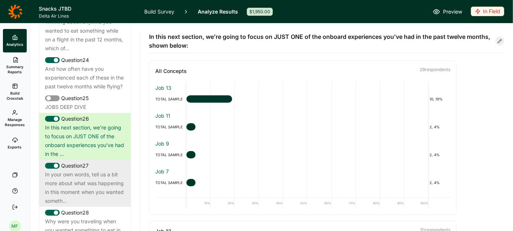
click at [116, 182] on div "In your own words, tell us a bit more about what was happening in this moment w…" at bounding box center [85, 187] width 80 height 35
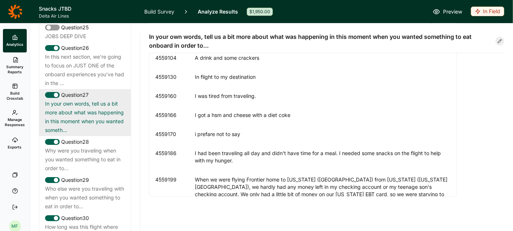
scroll to position [1381, 0]
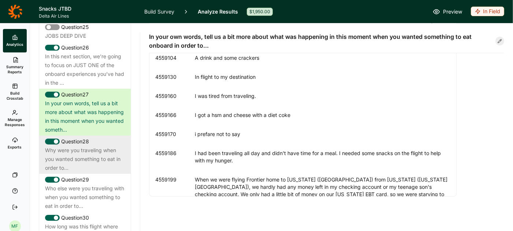
click at [94, 155] on div "Why were you traveling when you wanted something to eat in order to..." at bounding box center [85, 159] width 80 height 26
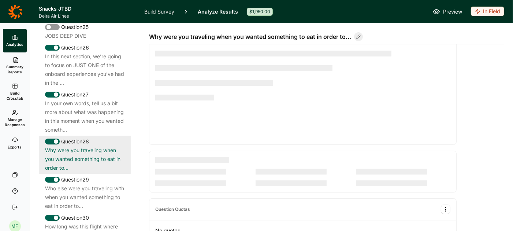
scroll to position [40, 0]
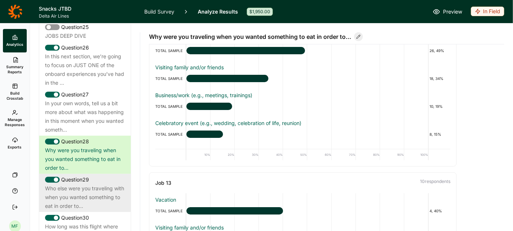
click at [88, 184] on div "Who else were you traveling with when you wanted something to eat in order to..." at bounding box center [85, 197] width 80 height 26
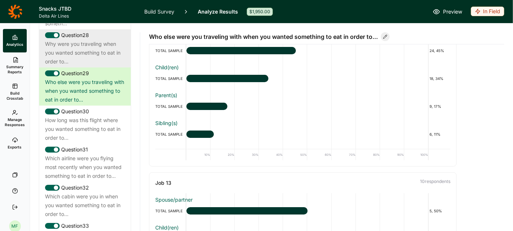
scroll to position [1490, 0]
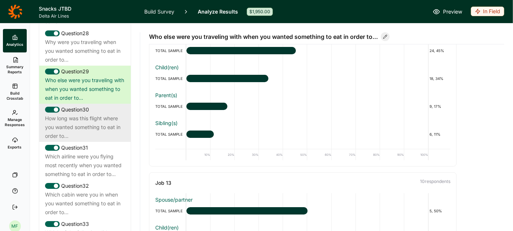
click at [96, 114] on div "How long was this flight where you wanted something to eat in order to..." at bounding box center [85, 127] width 80 height 26
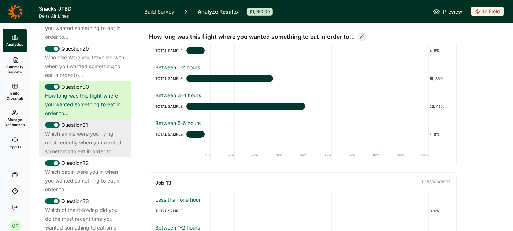
scroll to position [1517, 0]
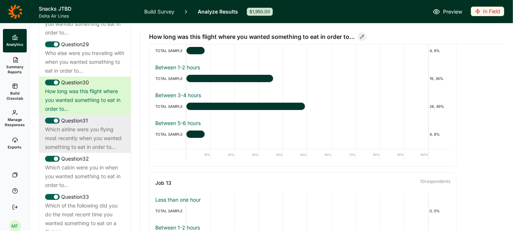
click at [85, 141] on div "Which airline were you flying most recently when you wanted something to eat in…" at bounding box center [85, 138] width 80 height 26
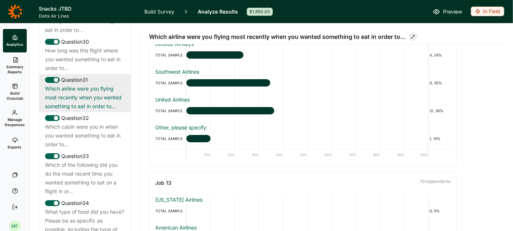
scroll to position [1570, 0]
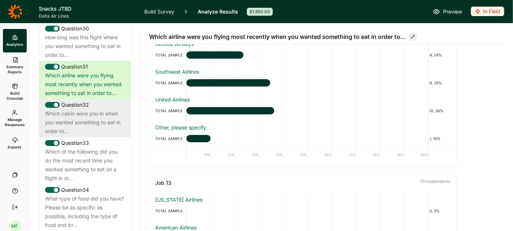
click at [104, 117] on div "Which cabin were you in when you wanted something to eat in order to..." at bounding box center [85, 122] width 80 height 26
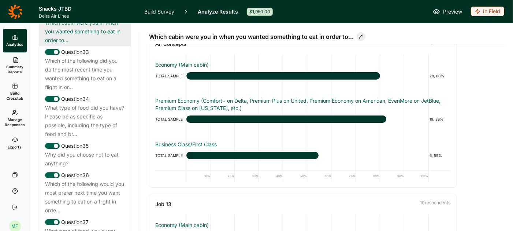
scroll to position [1673, 0]
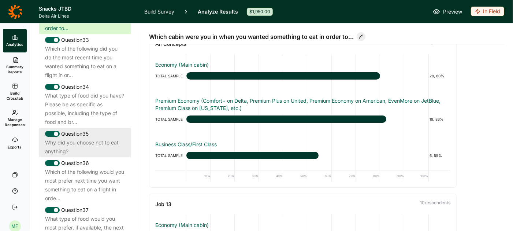
click at [98, 129] on div "Question 35" at bounding box center [85, 133] width 80 height 9
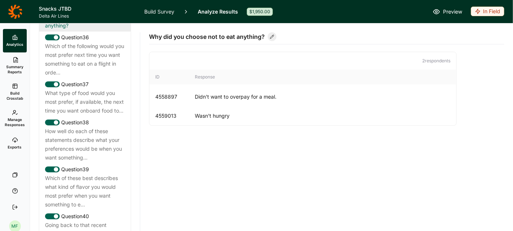
scroll to position [1803, 0]
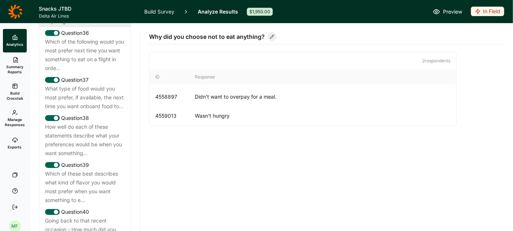
click at [94, 122] on div "How well do each of these statements describe what your preferences would be wh…" at bounding box center [85, 139] width 80 height 35
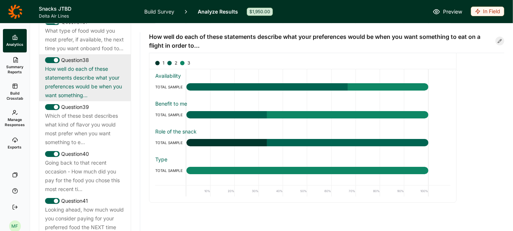
scroll to position [1883, 0]
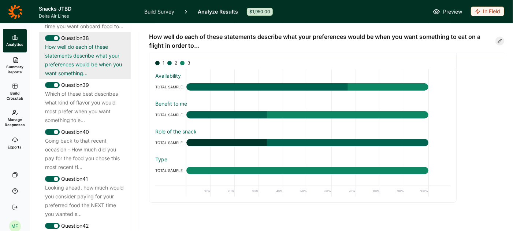
click at [104, 138] on div "Going back to that recent occasion - How much did you pay for the food you chos…" at bounding box center [85, 153] width 80 height 35
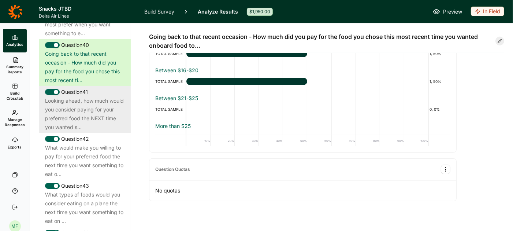
scroll to position [1971, 0]
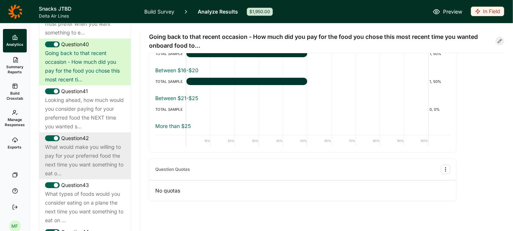
click at [82, 149] on div "What would make you willing to pay for your preferred food the next time you wa…" at bounding box center [85, 160] width 80 height 35
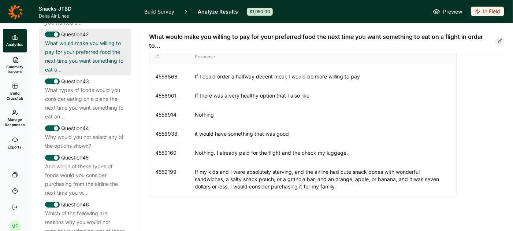
scroll to position [2078, 0]
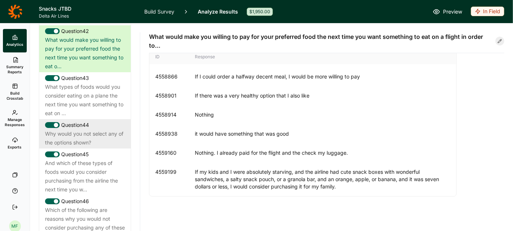
click at [97, 129] on div "Why would you not select any of the options shown?" at bounding box center [85, 138] width 80 height 18
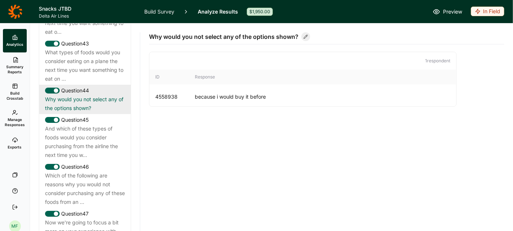
scroll to position [2135, 0]
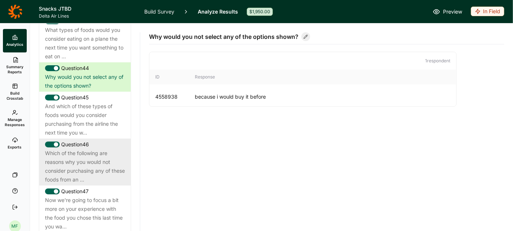
click at [92, 149] on div "Which of the following are reasons why you would not consider purchasing any of…" at bounding box center [85, 166] width 80 height 35
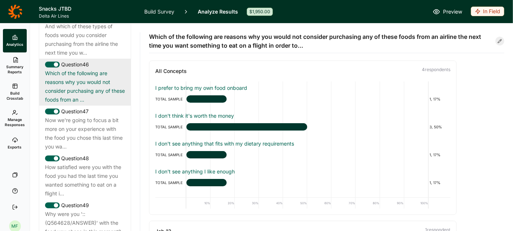
scroll to position [2221, 0]
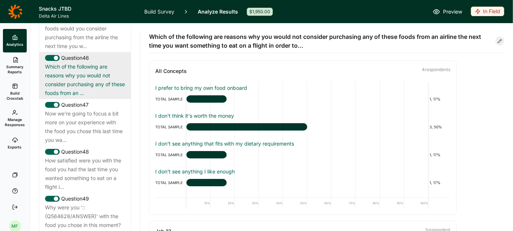
click at [92, 156] on div "How satisfied were you with the food you had the last time you wanted something…" at bounding box center [85, 173] width 80 height 35
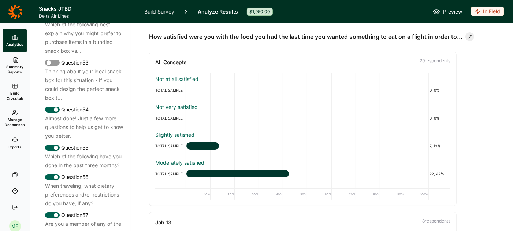
scroll to position [2538, 0]
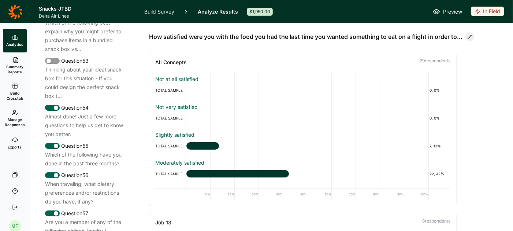
click at [90, 150] on div "Which of the following have you done in the past three months?" at bounding box center [85, 159] width 80 height 18
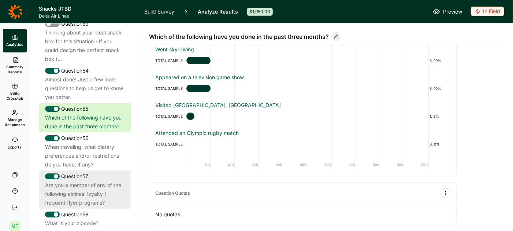
scroll to position [2581, 0]
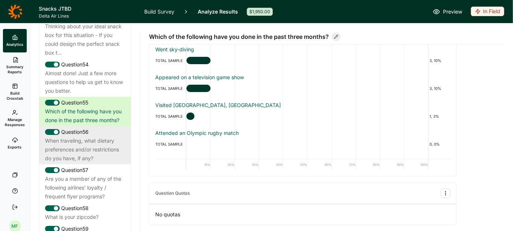
click at [77, 136] on div "When traveling, what dietary preferences and/or restrictions do you have, if an…" at bounding box center [85, 149] width 80 height 26
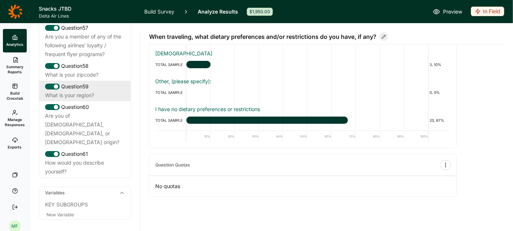
scroll to position [2731, 0]
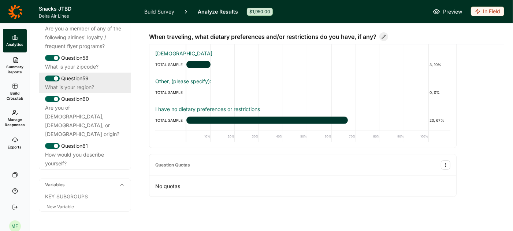
click at [91, 83] on div "What is your region?" at bounding box center [85, 87] width 80 height 9
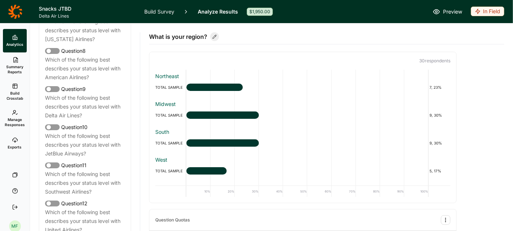
scroll to position [0, 0]
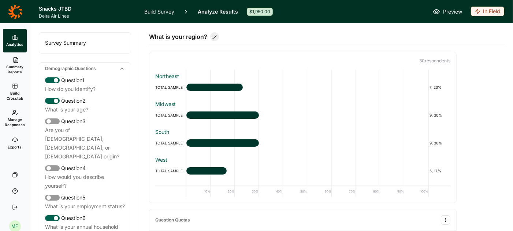
click at [77, 42] on div "Survey Summary" at bounding box center [85, 43] width 92 height 21
